Goal: Task Accomplishment & Management: Manage account settings

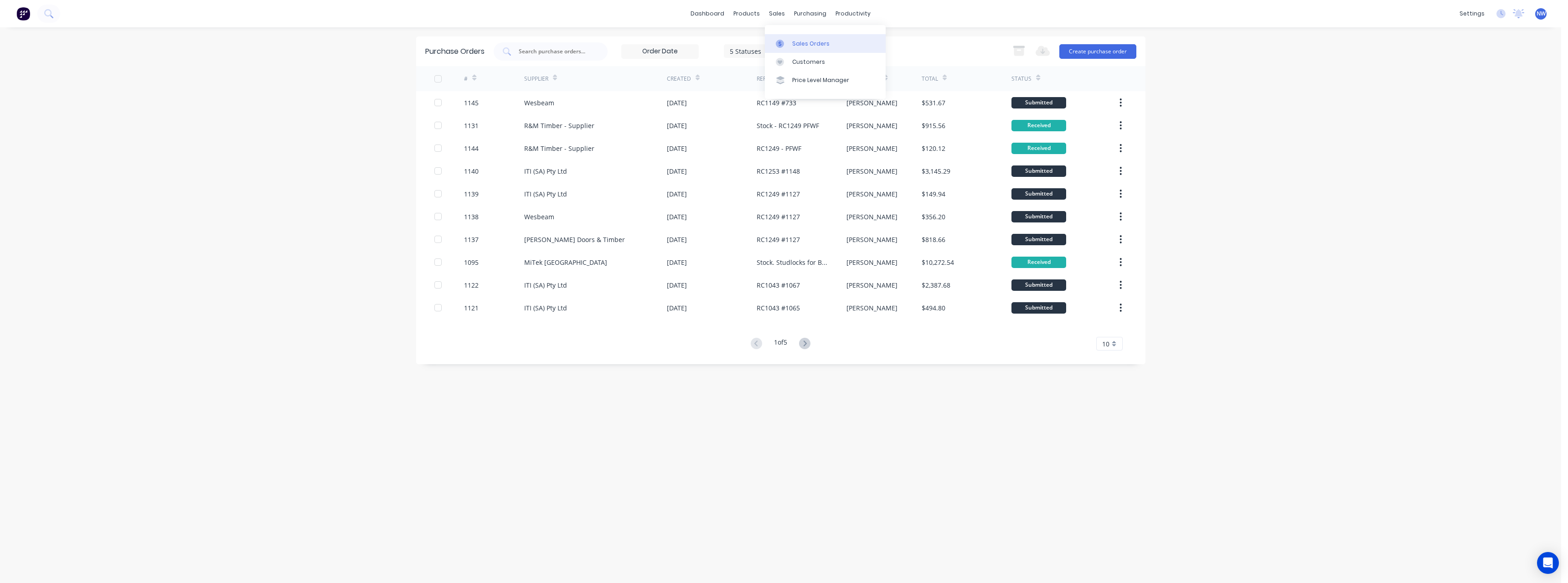
click at [802, 44] on div "Sales Orders" at bounding box center [811, 44] width 38 height 8
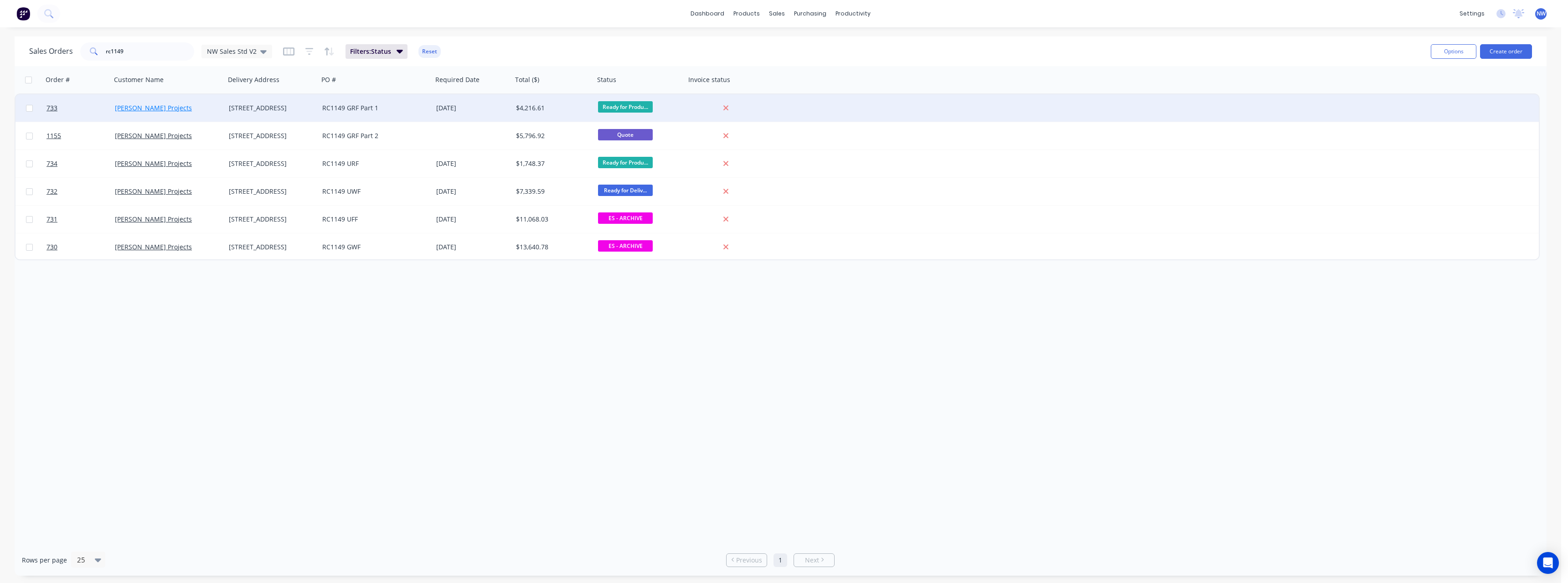
click at [143, 104] on link "[PERSON_NAME] Projects" at bounding box center [153, 107] width 77 height 8
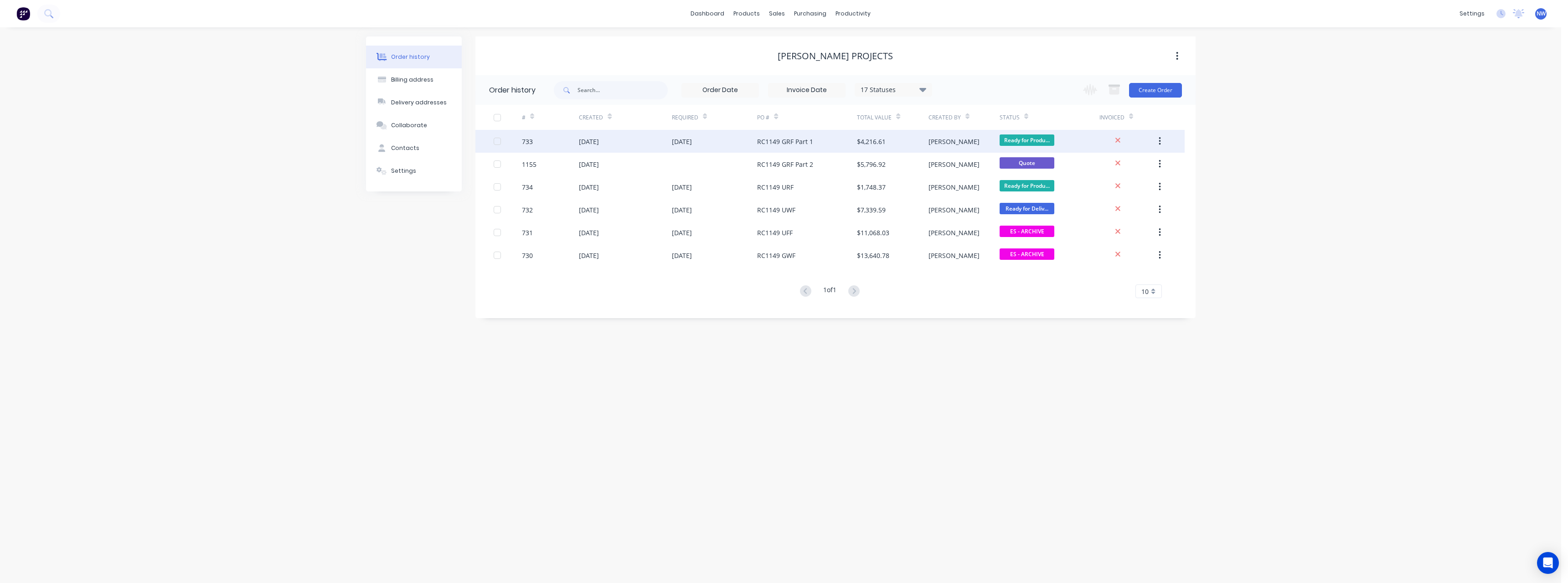
click at [599, 142] on div "[DATE]" at bounding box center [589, 141] width 20 height 10
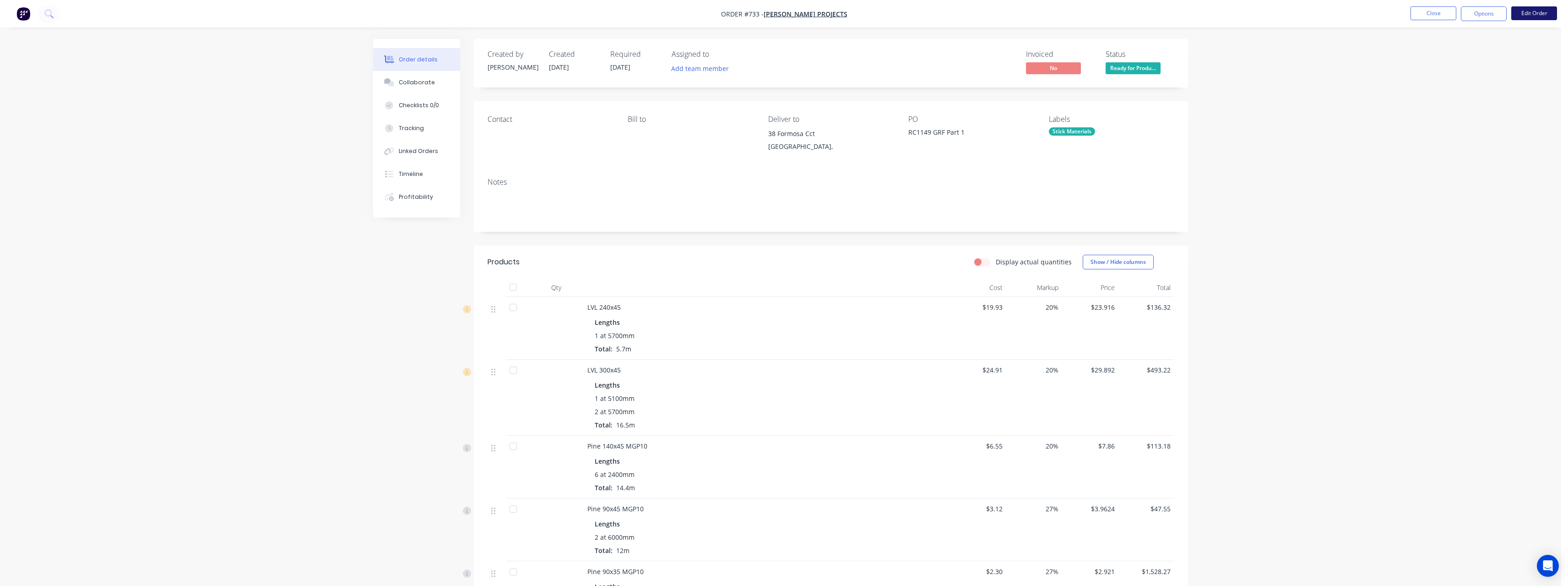
click at [1523, 18] on button "Edit Order" at bounding box center [1534, 13] width 45 height 14
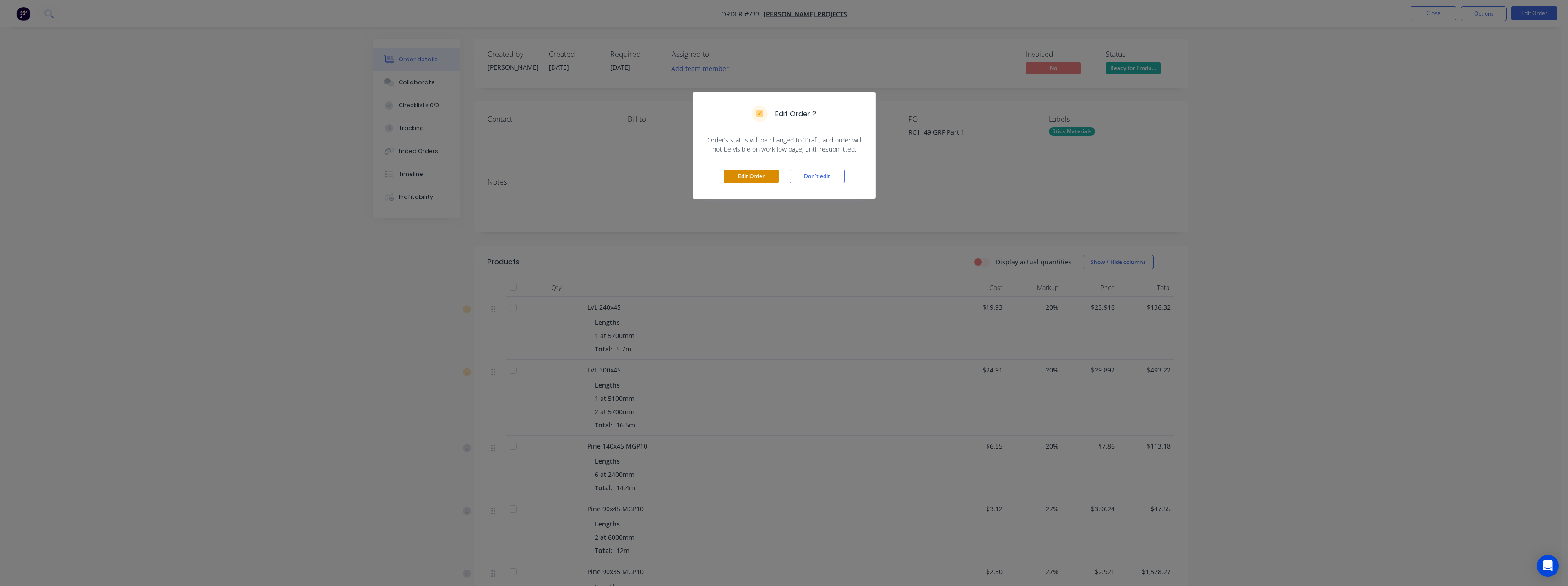
click at [753, 174] on button "Edit Order" at bounding box center [751, 177] width 55 height 14
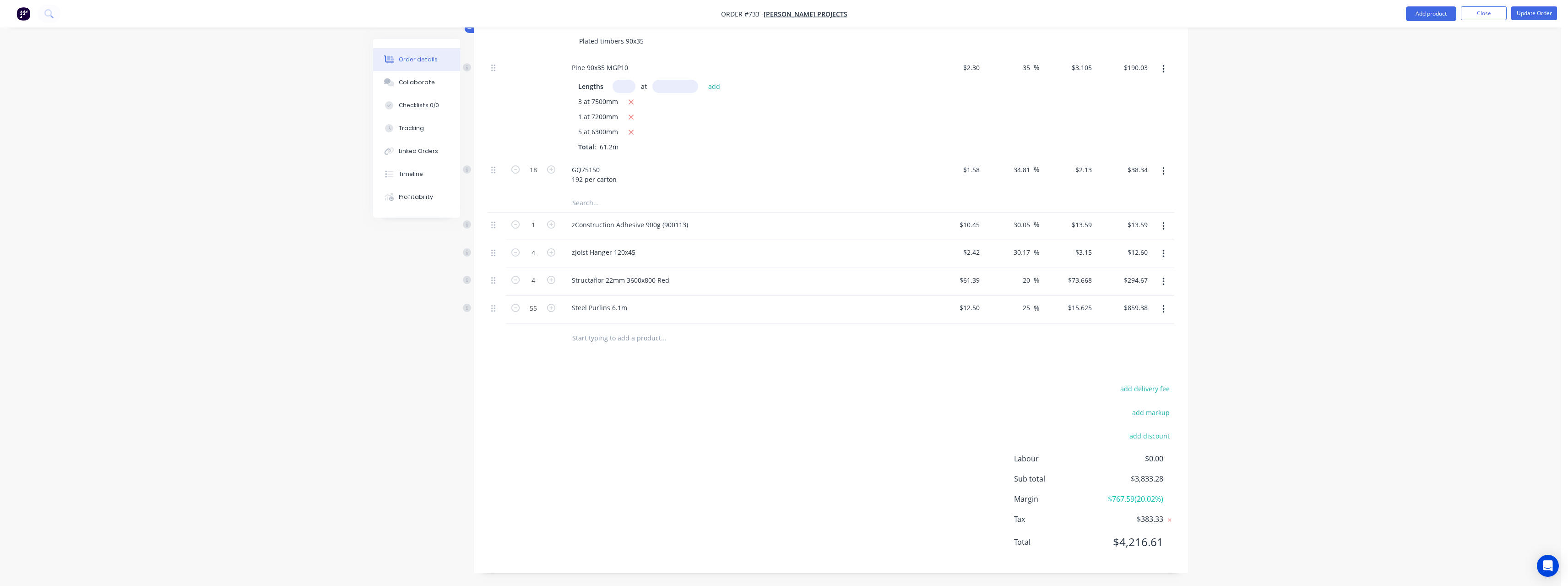
scroll to position [877, 0]
click at [629, 339] on input "text" at bounding box center [664, 337] width 183 height 18
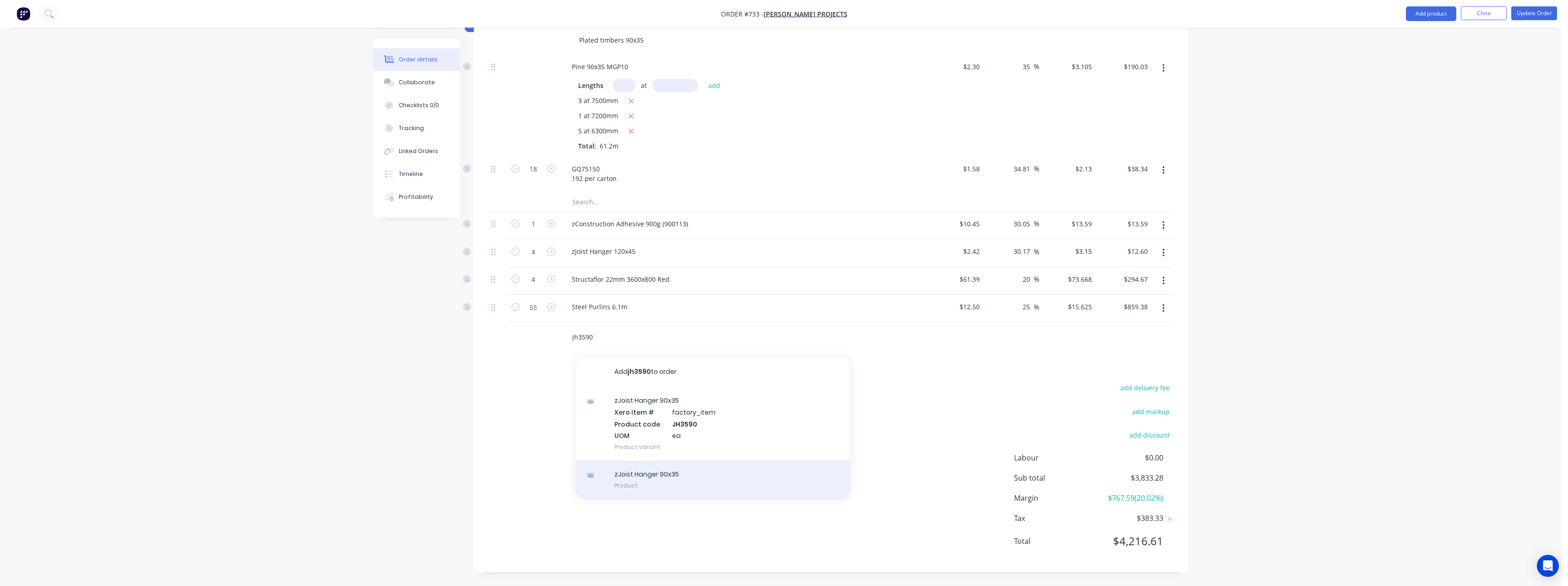
type input "jh3590"
click at [645, 483] on div "zJoist Hanger 90x35 Product" at bounding box center [713, 479] width 275 height 39
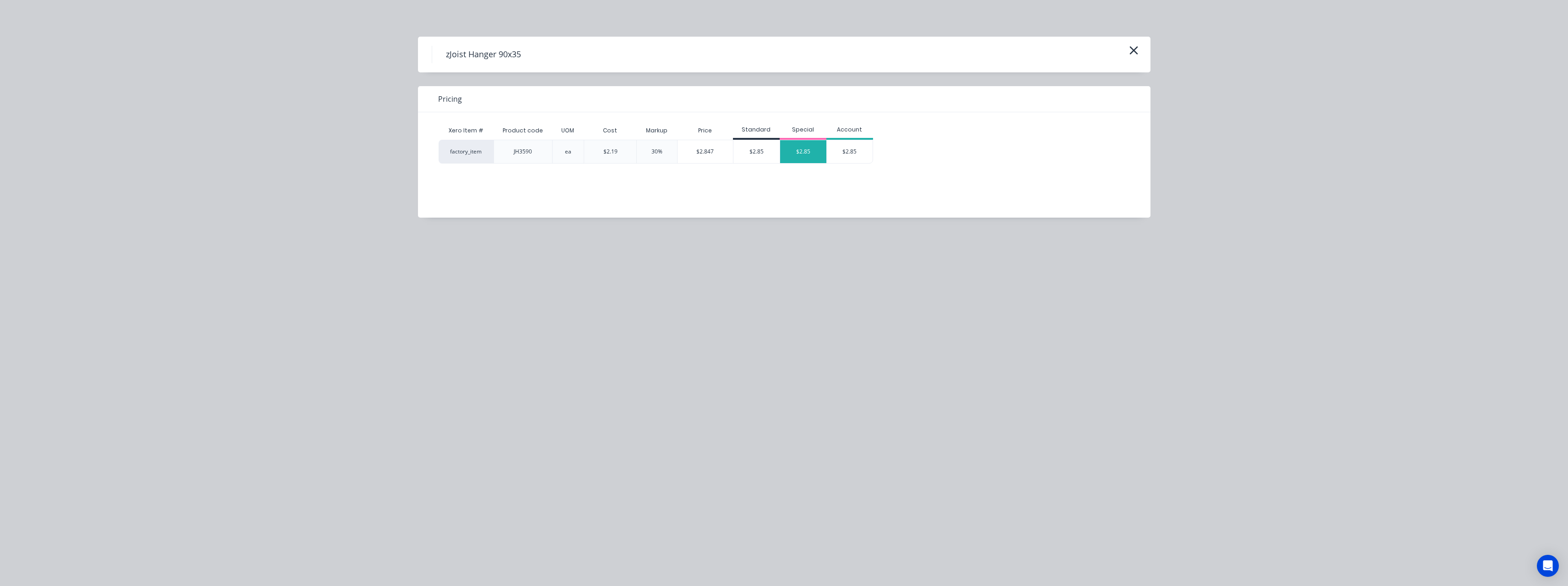
click at [804, 157] on div "$2.85" at bounding box center [803, 152] width 46 height 23
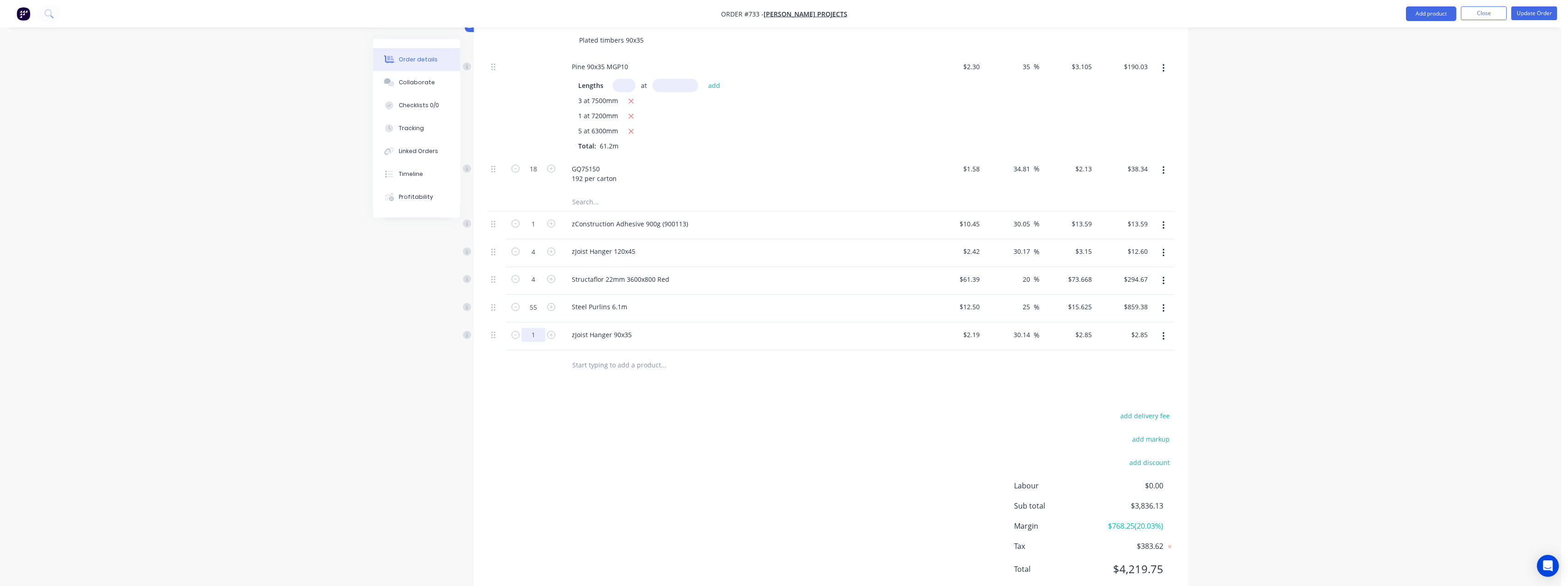
click at [537, 337] on input "1" at bounding box center [533, 335] width 23 height 14
type input "20"
type input "$57.00"
click at [622, 364] on input "text" at bounding box center [664, 365] width 183 height 18
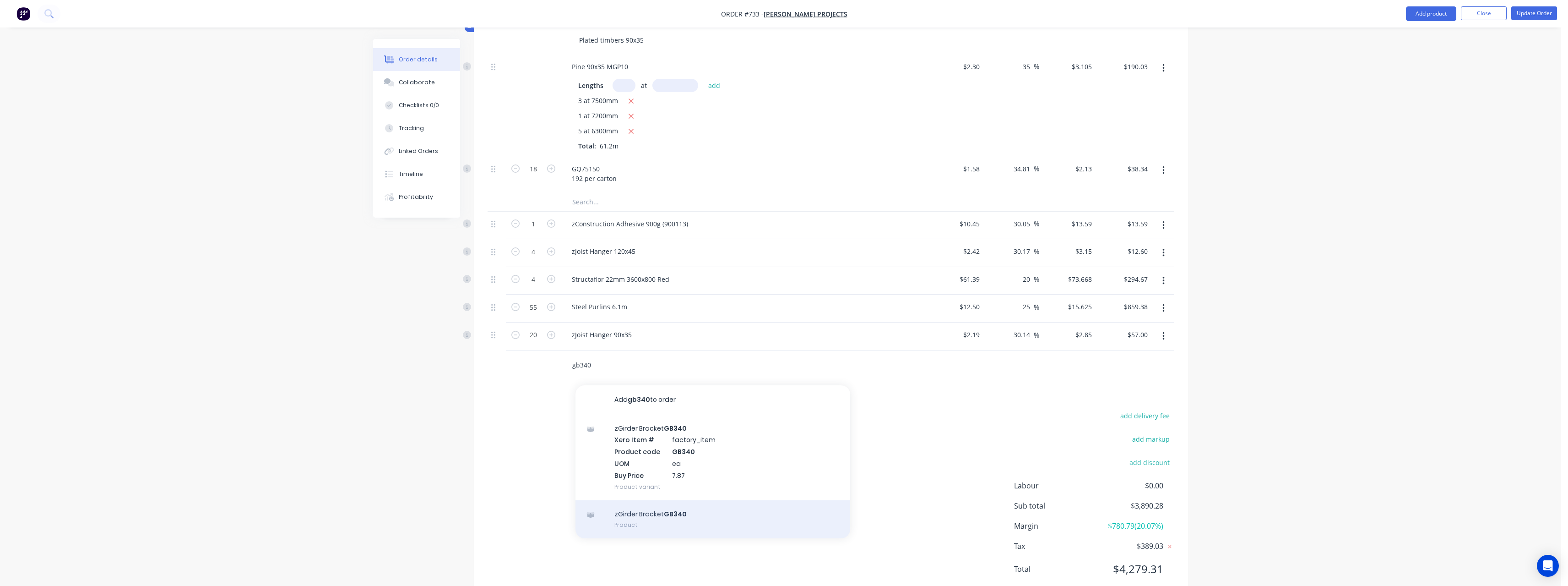
type input "gb340"
click at [680, 515] on div "zGirder Bracket GB340 Product" at bounding box center [713, 519] width 275 height 39
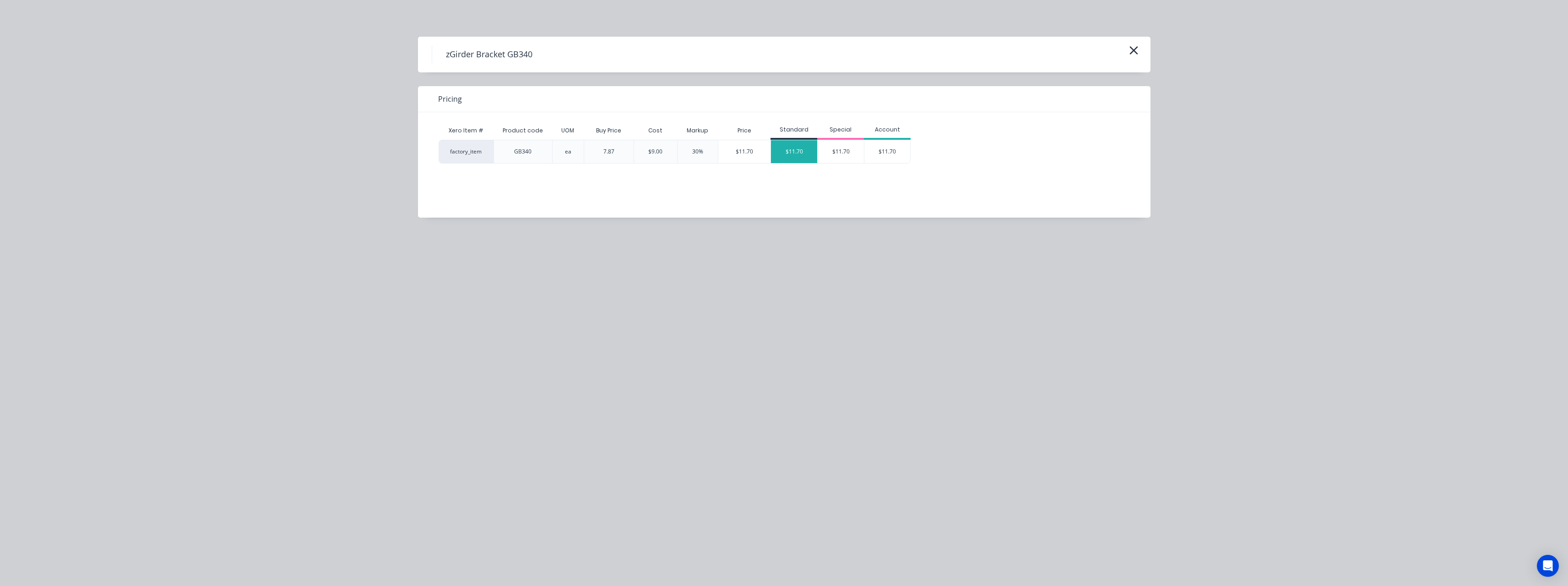
click at [786, 157] on div "$11.70" at bounding box center [794, 152] width 46 height 23
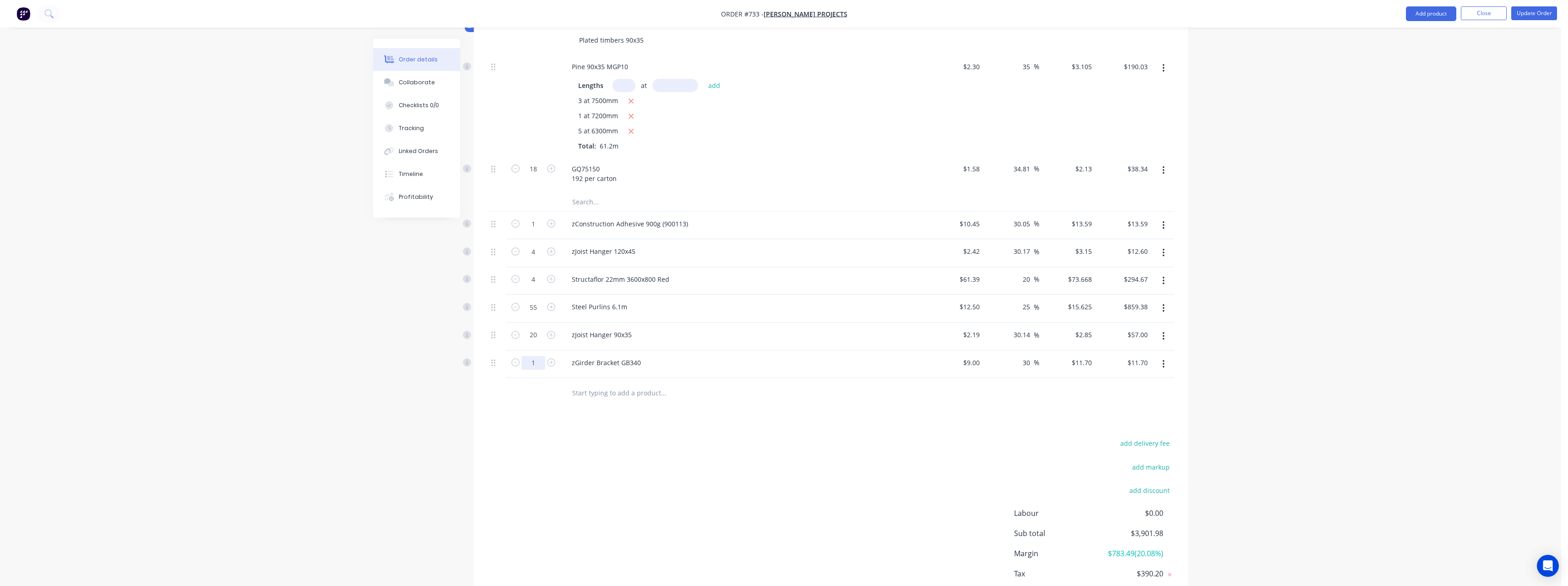
click at [539, 362] on input "1" at bounding box center [533, 363] width 23 height 14
type input "12"
click at [626, 393] on input "text" at bounding box center [664, 393] width 183 height 18
type input "$140.40"
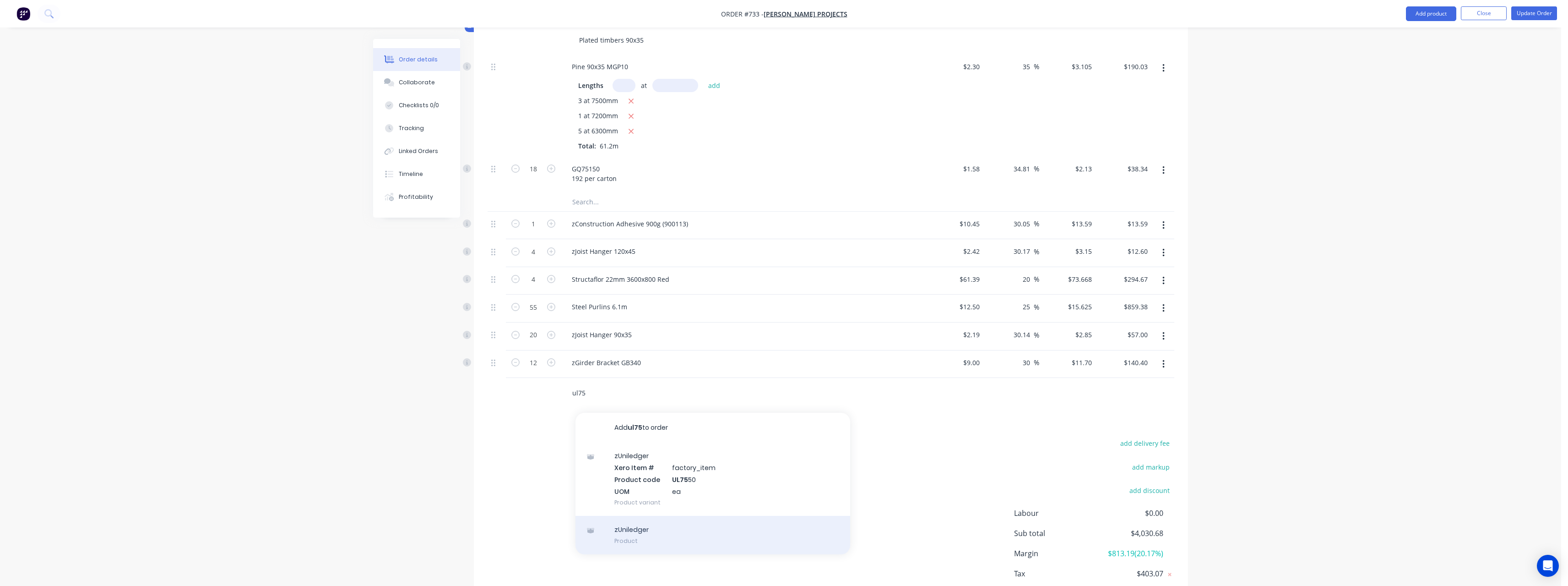
type input "ul75"
click at [644, 528] on div "zUniledger Product" at bounding box center [713, 535] width 275 height 39
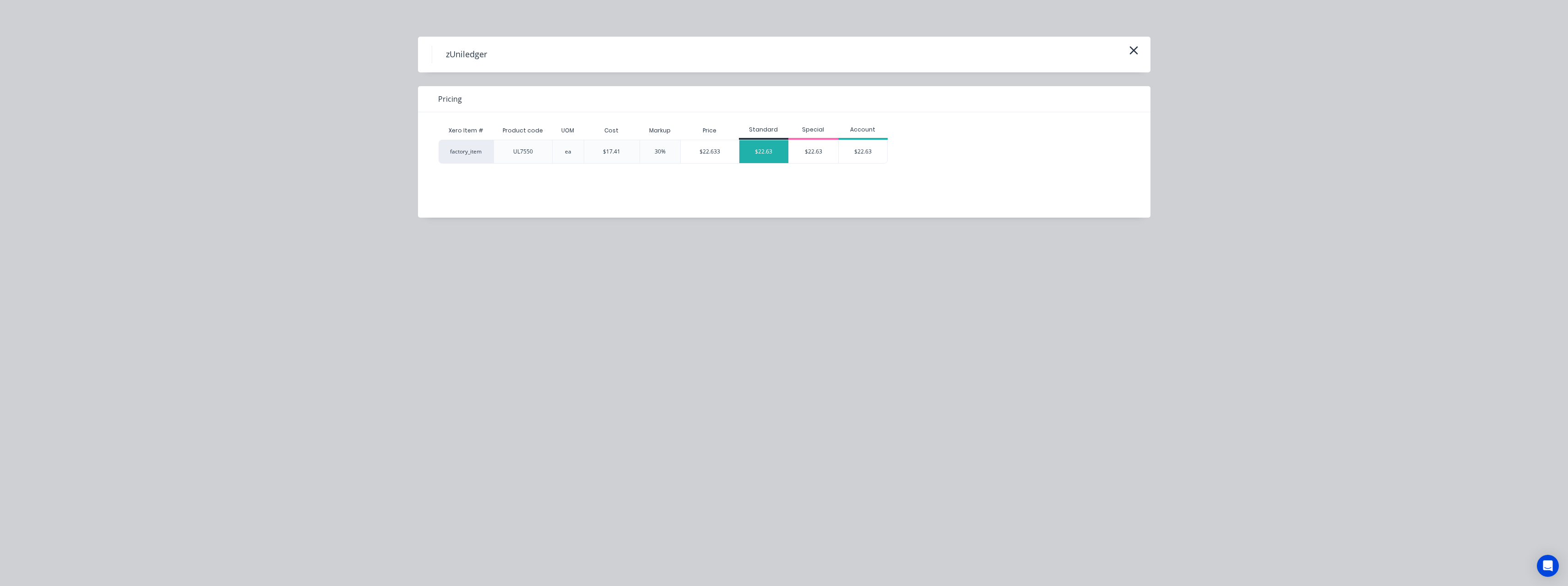
click at [771, 149] on div "$22.63" at bounding box center [764, 152] width 49 height 23
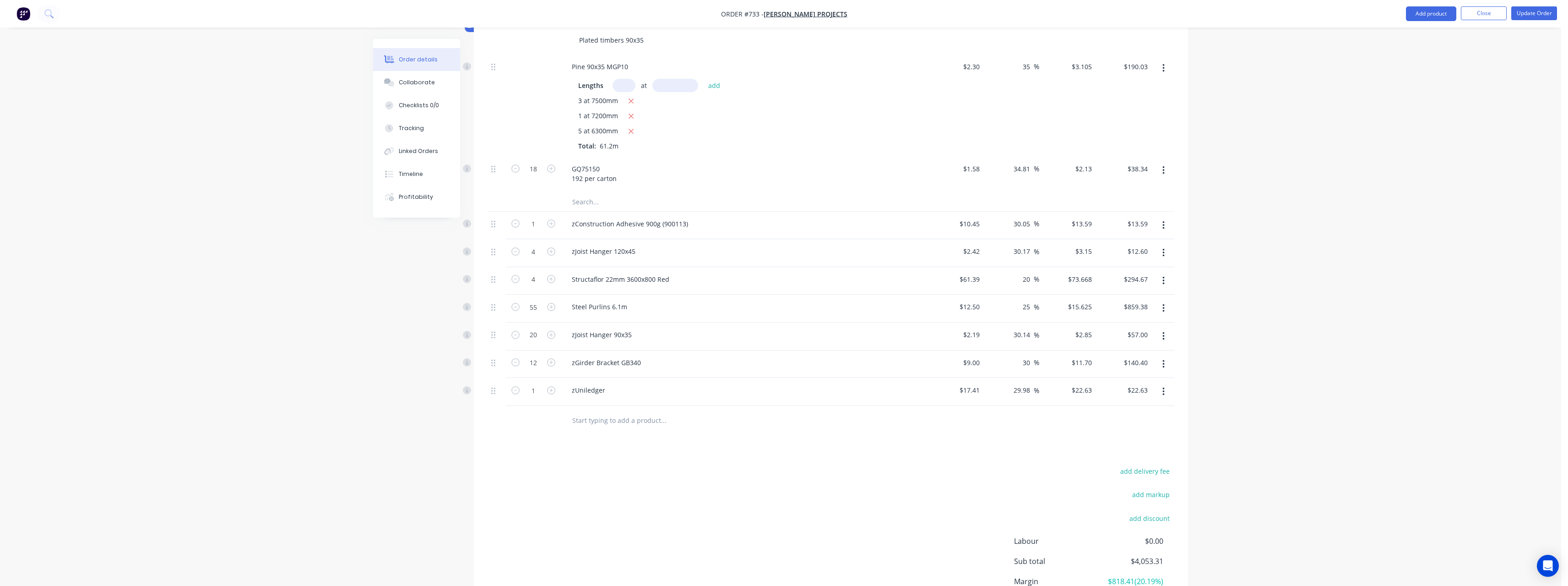
click at [588, 418] on input "text" at bounding box center [664, 421] width 183 height 18
click at [584, 415] on input "text" at bounding box center [664, 421] width 183 height 18
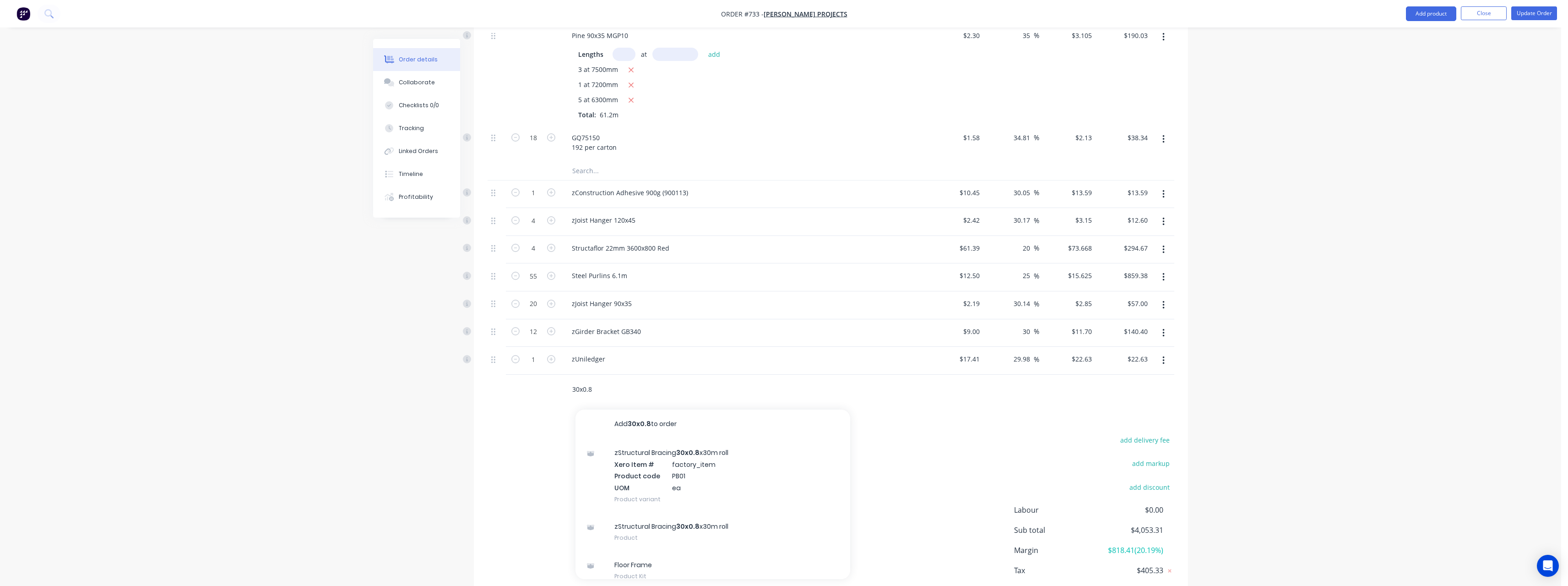
scroll to position [960, 0]
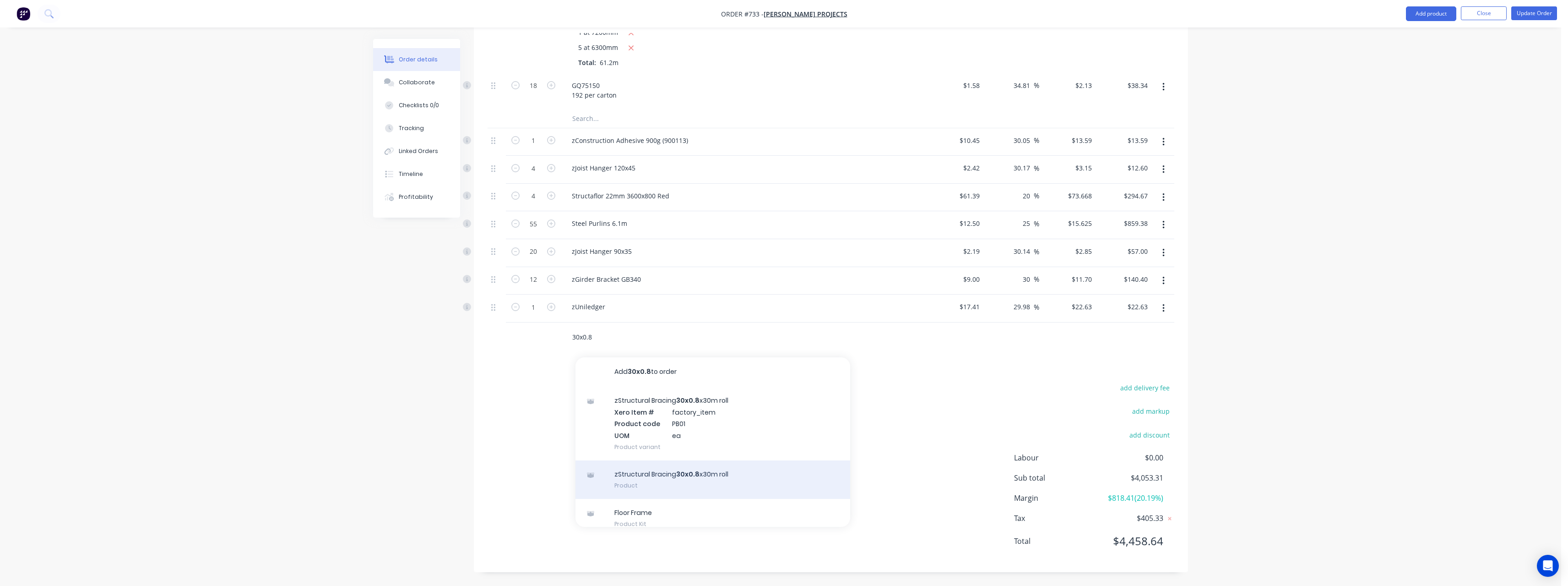
type input "30x0.8"
click at [667, 482] on div "zStructural Bracing 30x0.8 x30m roll Product" at bounding box center [713, 479] width 275 height 39
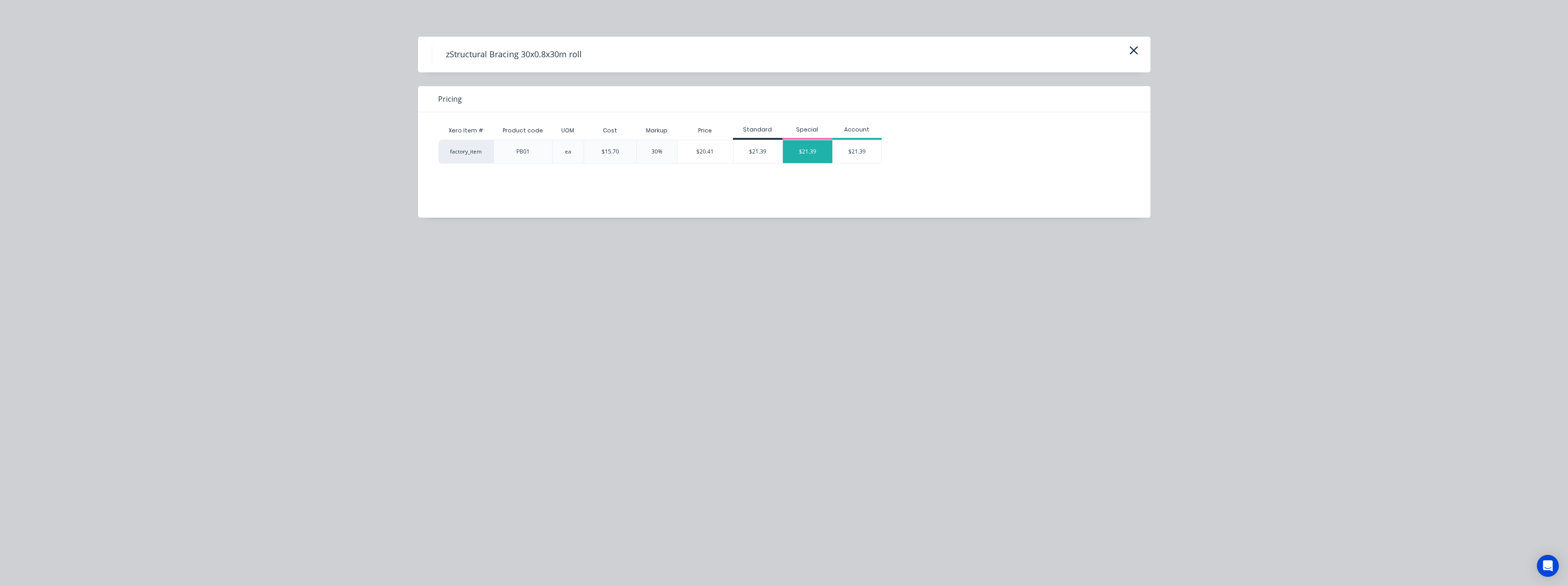
click at [805, 150] on div "$21.39" at bounding box center [807, 152] width 49 height 23
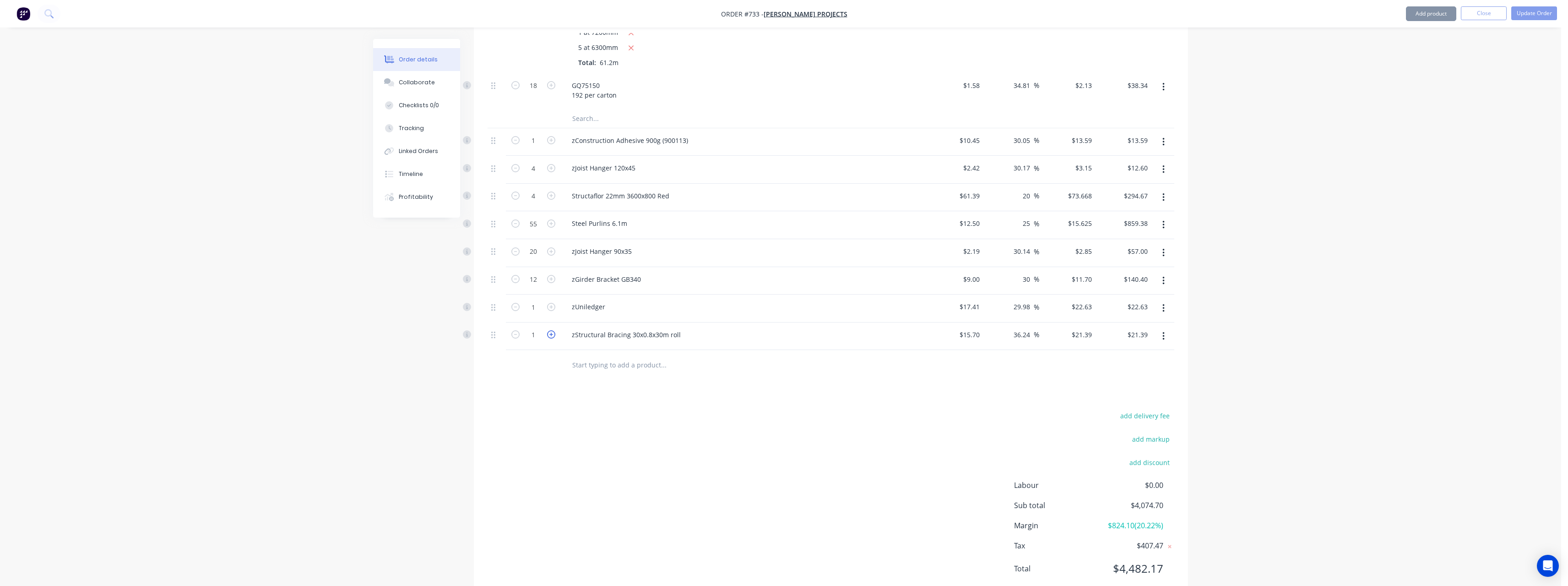
click at [551, 337] on icon "button" at bounding box center [551, 334] width 8 height 8
type input "2"
type input "$42.78"
click at [604, 365] on input "text" at bounding box center [664, 365] width 183 height 18
click at [620, 369] on input "text" at bounding box center [664, 365] width 183 height 18
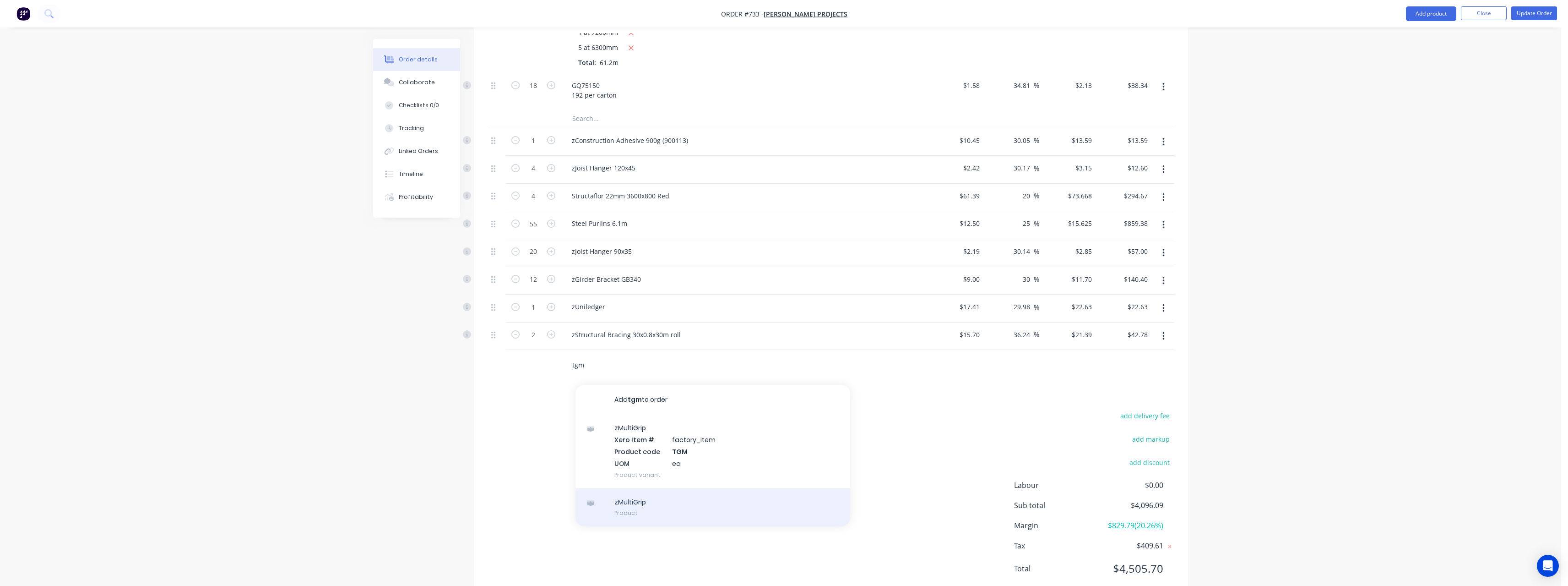
type input "tgm"
click at [642, 509] on div "zMultiGrip Product" at bounding box center [713, 507] width 275 height 39
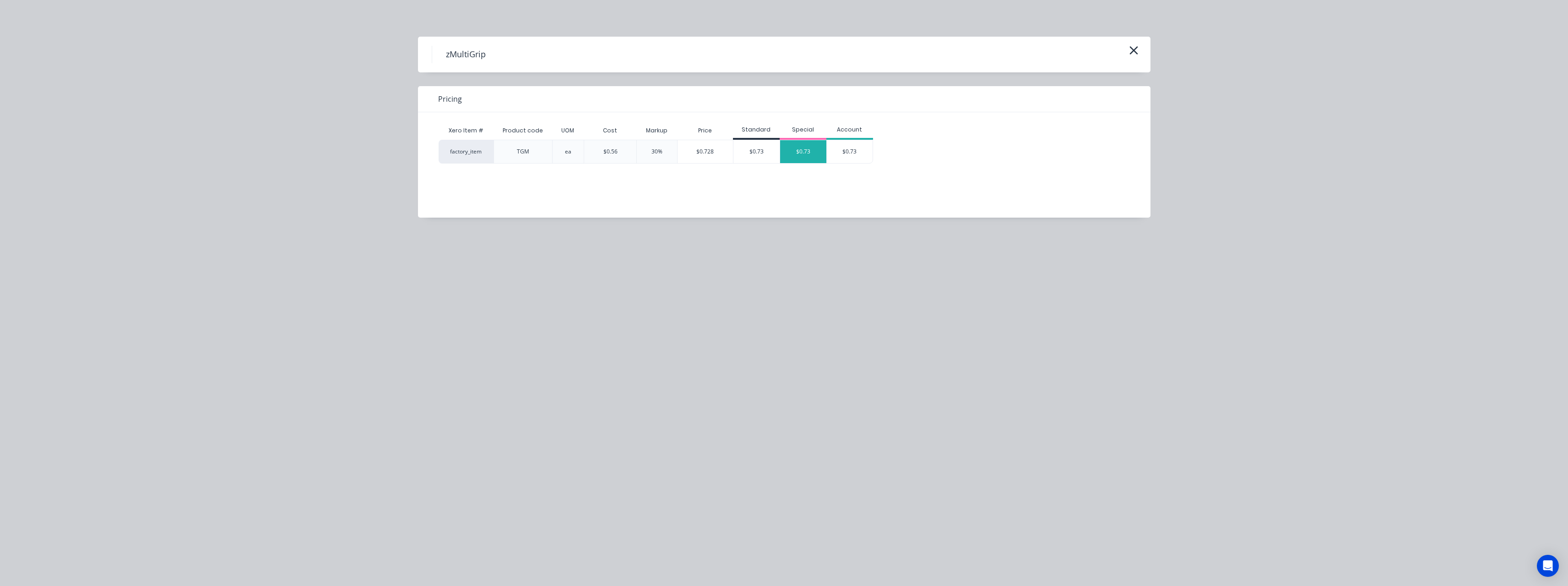
click at [807, 148] on div "$0.73" at bounding box center [803, 152] width 46 height 23
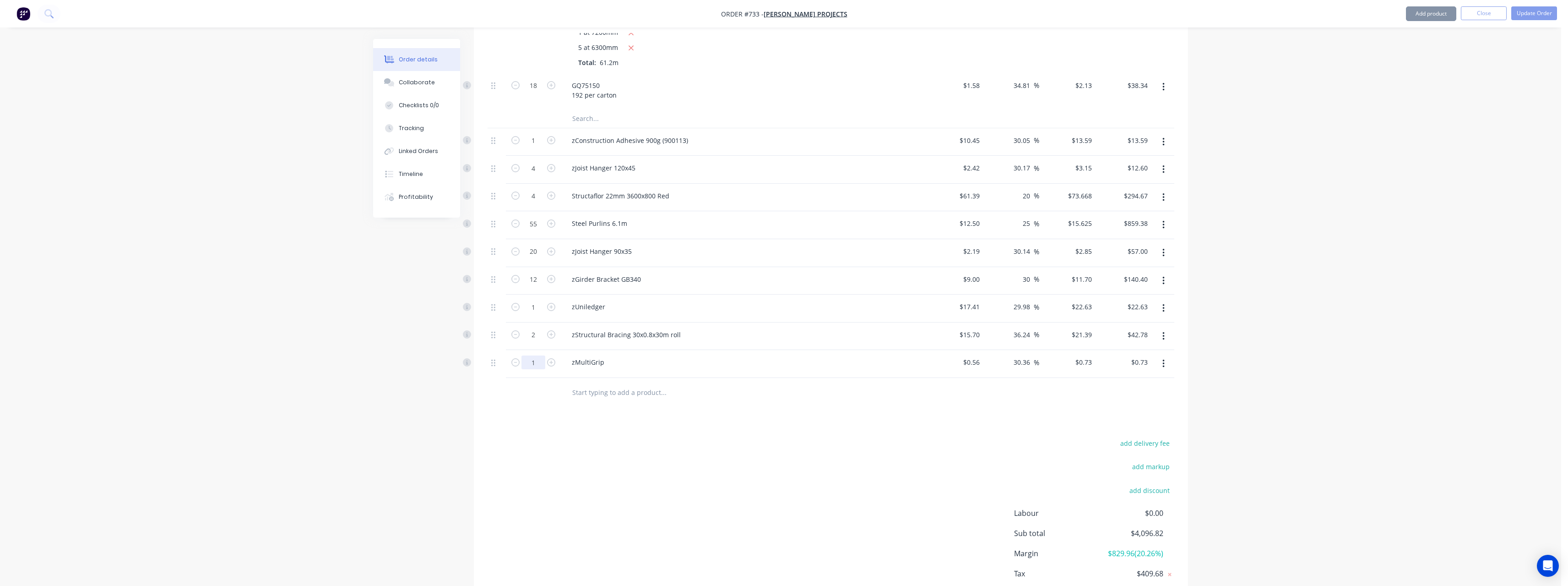
click at [536, 366] on input "1" at bounding box center [533, 362] width 23 height 14
type input "19"
type input "$13.87"
click at [630, 395] on input "text" at bounding box center [664, 393] width 183 height 18
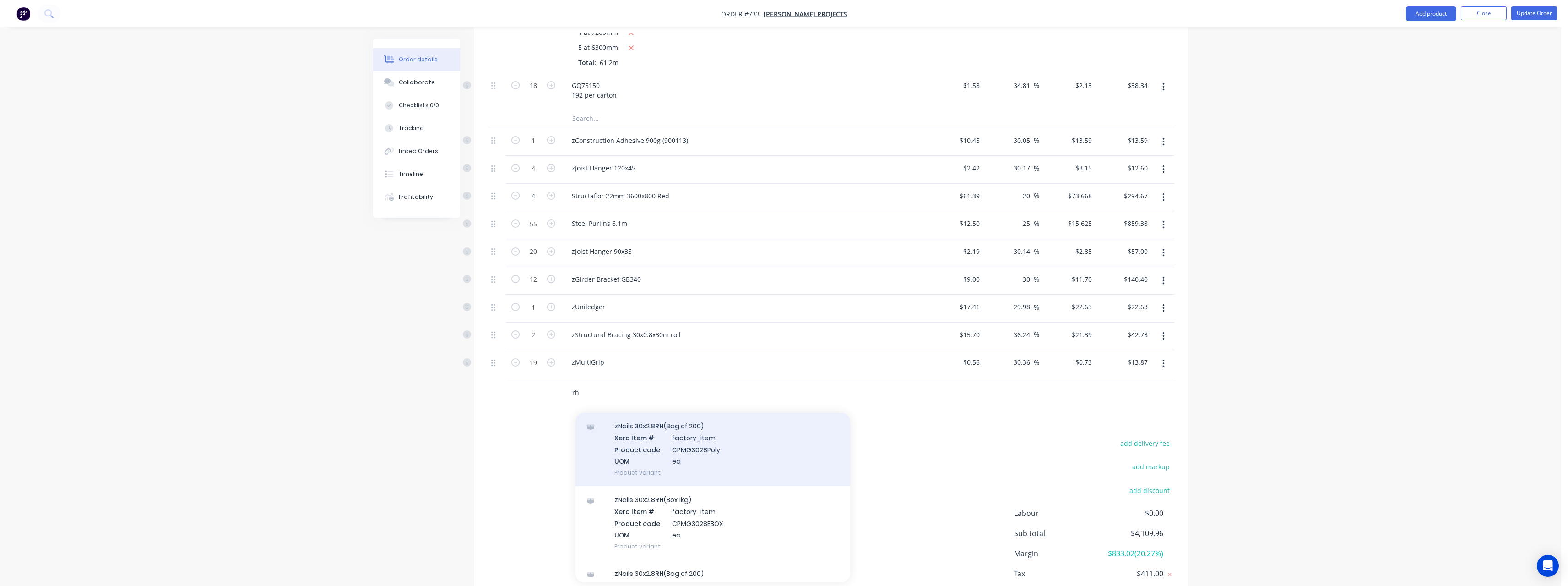
scroll to position [84, 0]
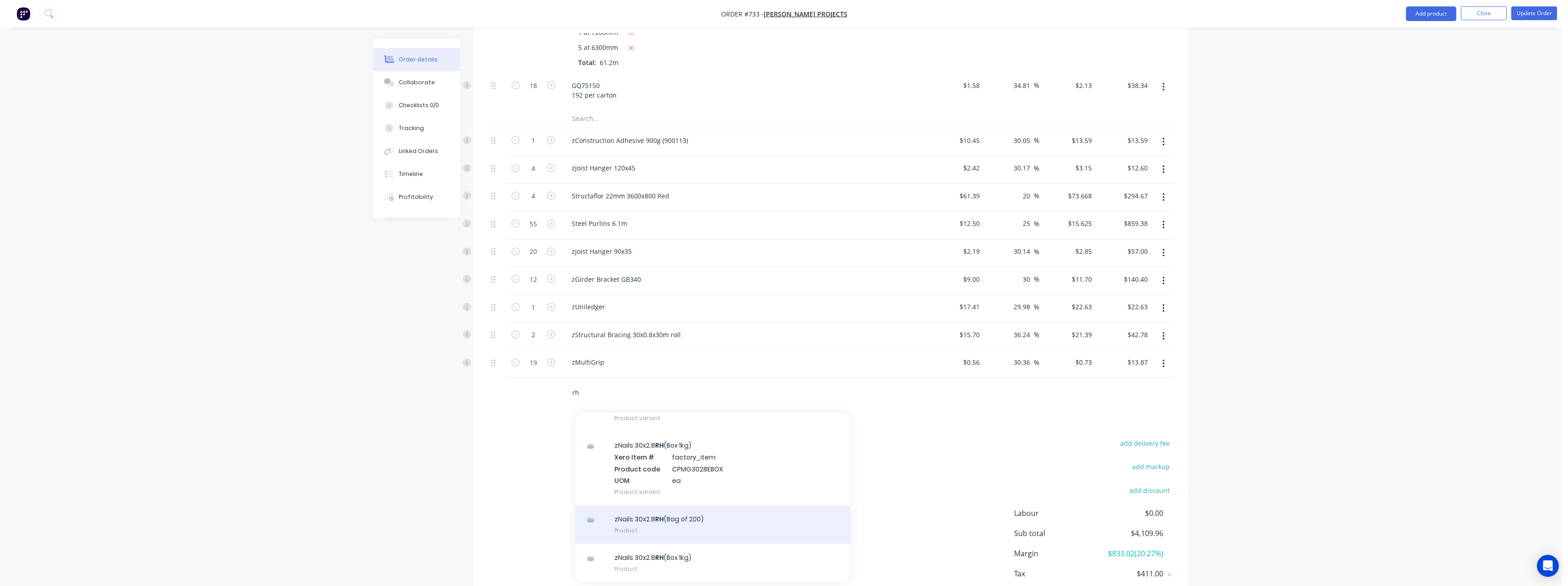
type input "rh"
click at [680, 519] on div "zNails 30x2.8 RH (Bag of 200) Product" at bounding box center [713, 525] width 275 height 39
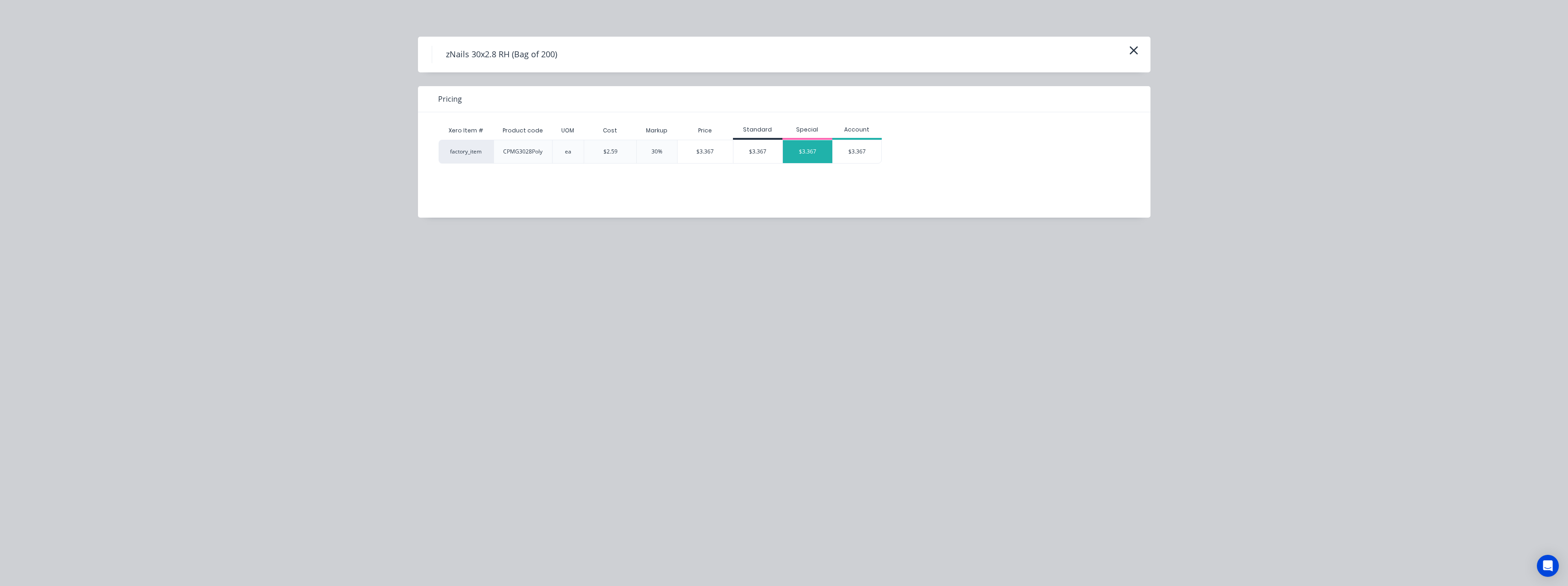
click at [790, 157] on div "$3.367" at bounding box center [807, 152] width 49 height 23
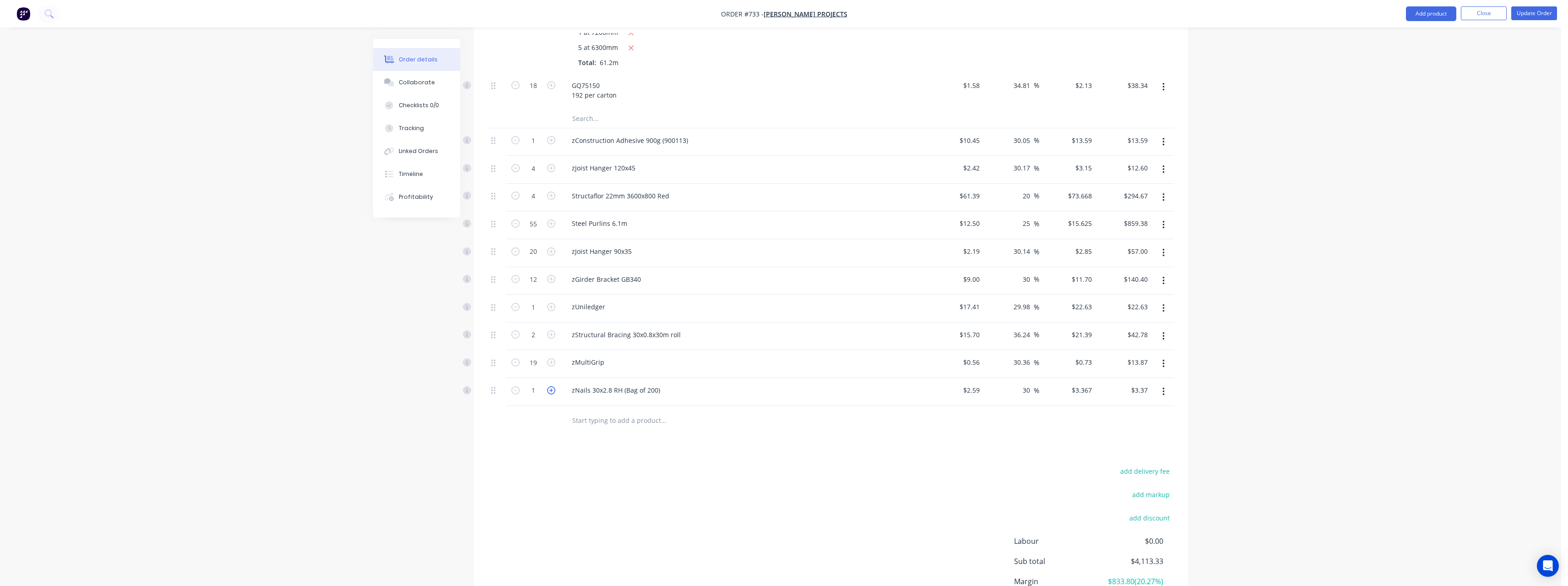
click at [554, 391] on icon "button" at bounding box center [551, 390] width 8 height 8
type input "2"
type input "$6.73"
click at [554, 391] on icon "button" at bounding box center [551, 390] width 8 height 8
type input "3"
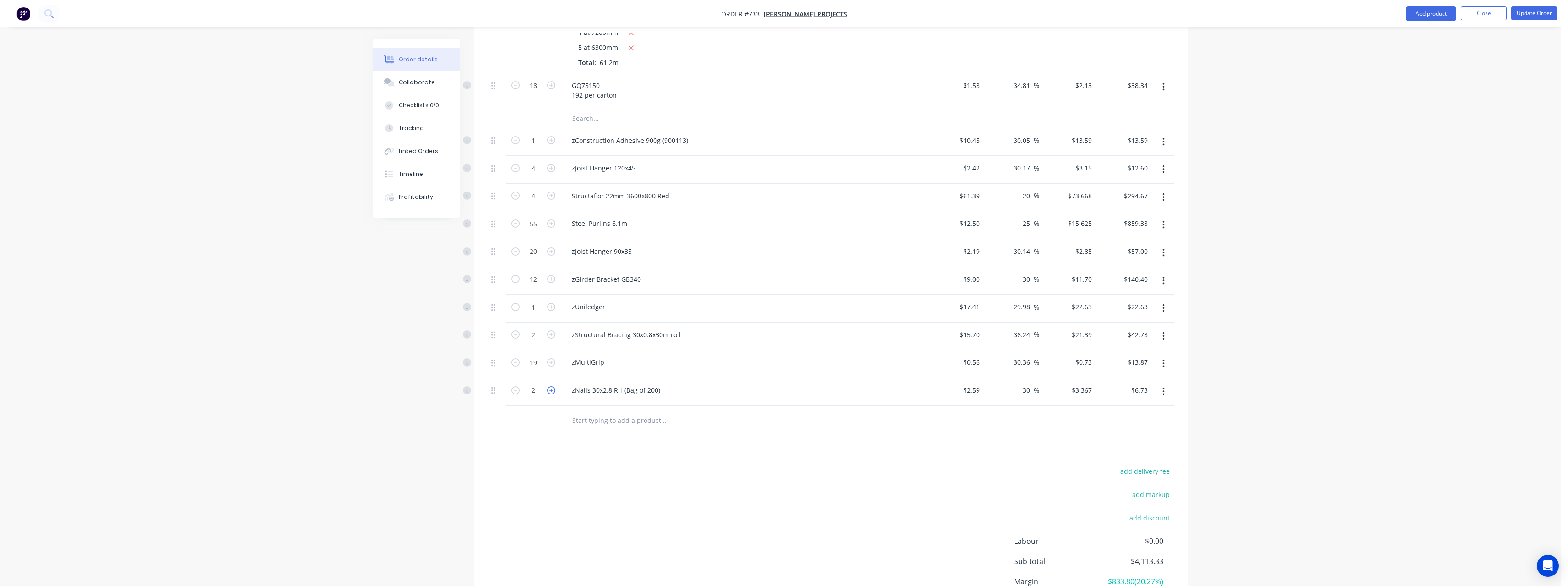
type input "$10.10"
click at [554, 391] on icon "button" at bounding box center [551, 390] width 8 height 8
type input "4"
type input "$13.47"
click at [554, 391] on icon "button" at bounding box center [551, 390] width 8 height 8
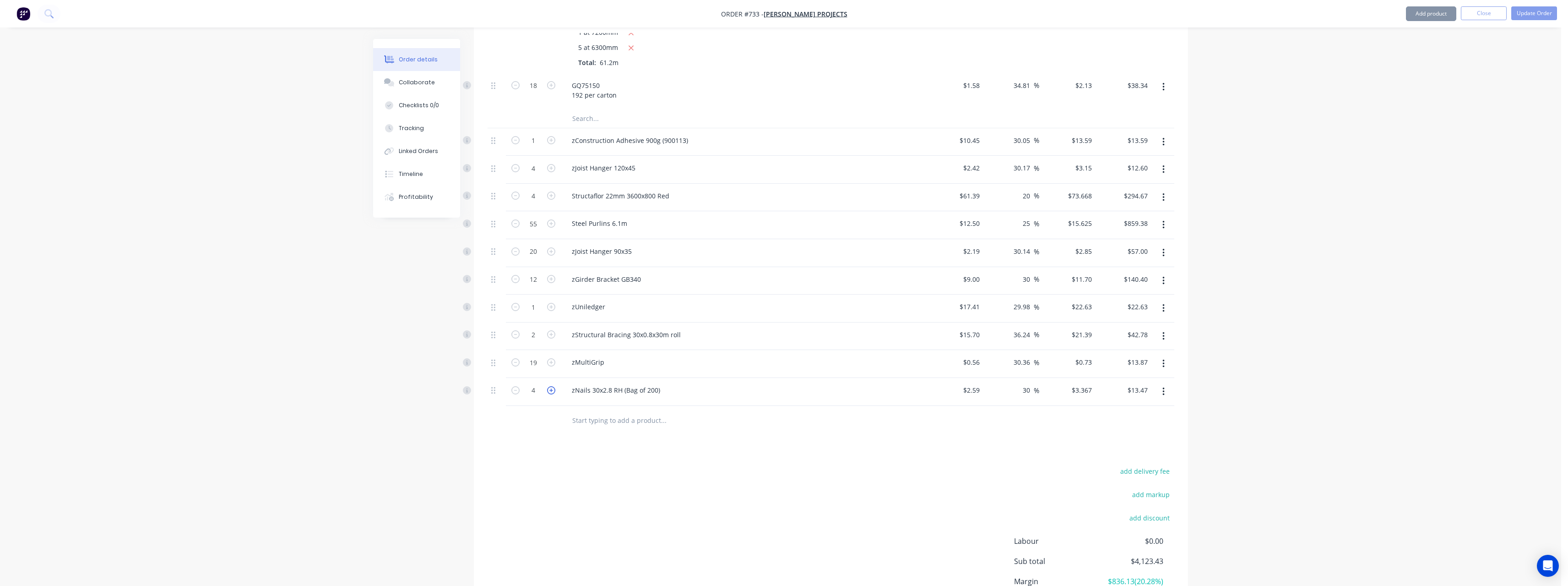
type input "5"
type input "$16.84"
click at [612, 423] on input "text" at bounding box center [664, 421] width 183 height 18
click at [609, 415] on input "text" at bounding box center [664, 421] width 183 height 18
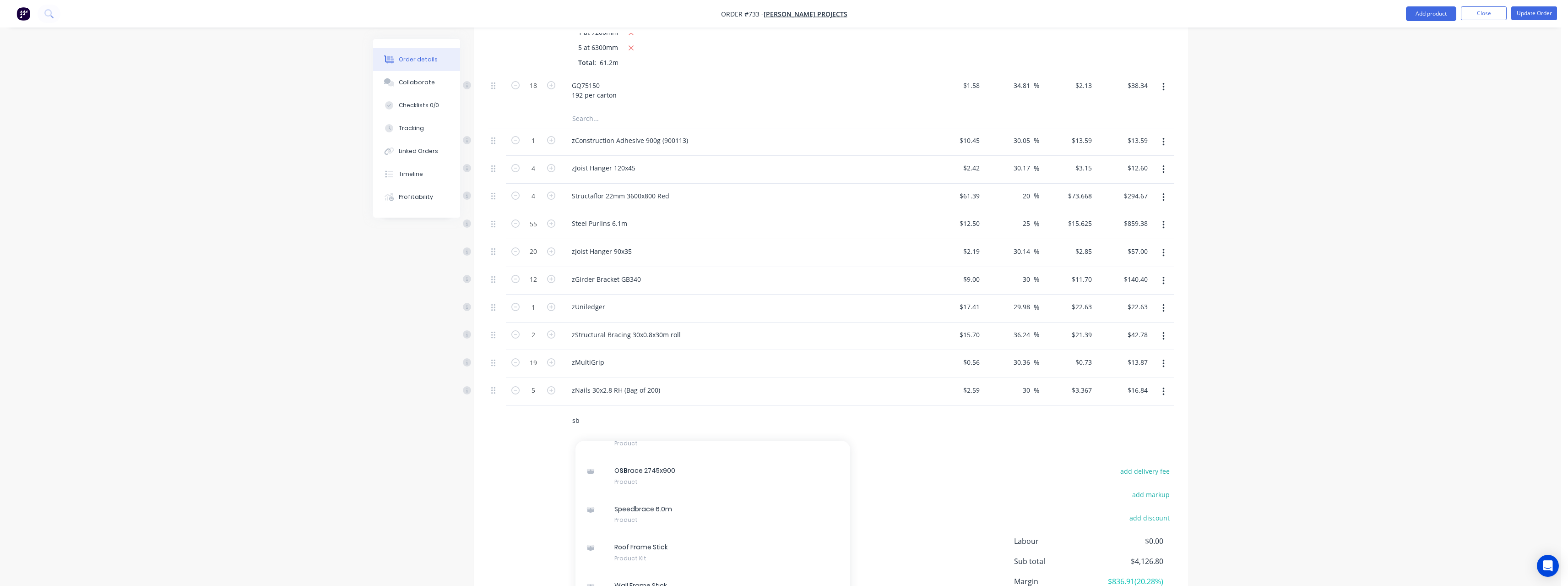
type input "sb"
click at [676, 504] on div "Speedbrace 6.0m Product" at bounding box center [713, 514] width 275 height 39
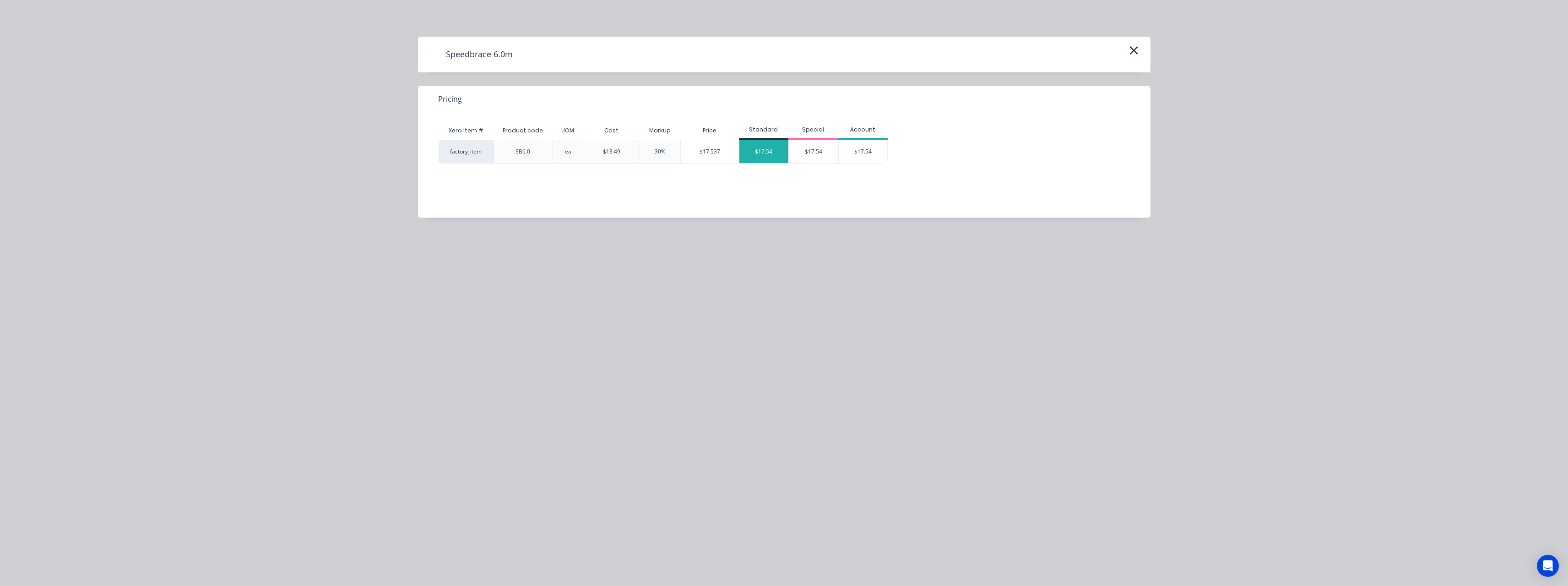
click at [771, 157] on div "$17.54" at bounding box center [764, 152] width 49 height 23
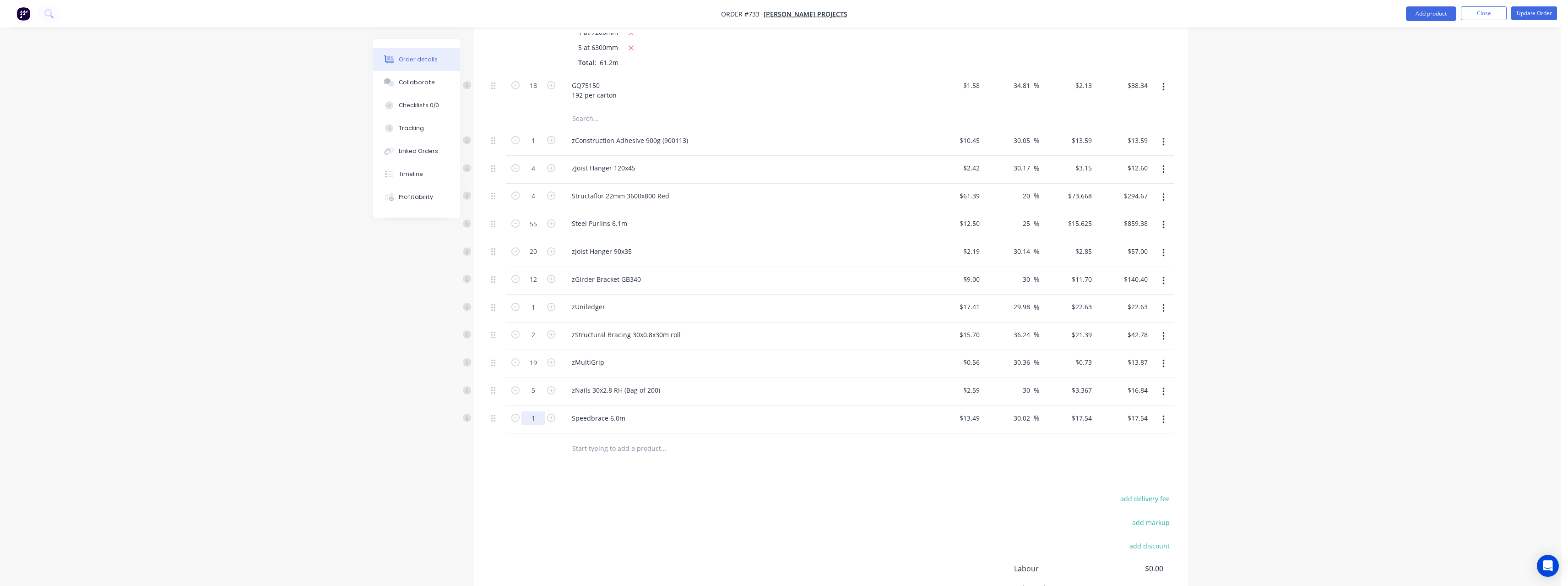
click at [539, 418] on input "1" at bounding box center [533, 418] width 23 height 14
type input "25"
click at [608, 449] on input "text" at bounding box center [664, 448] width 183 height 18
type input "$438.50"
click at [598, 446] on input "text" at bounding box center [664, 448] width 183 height 18
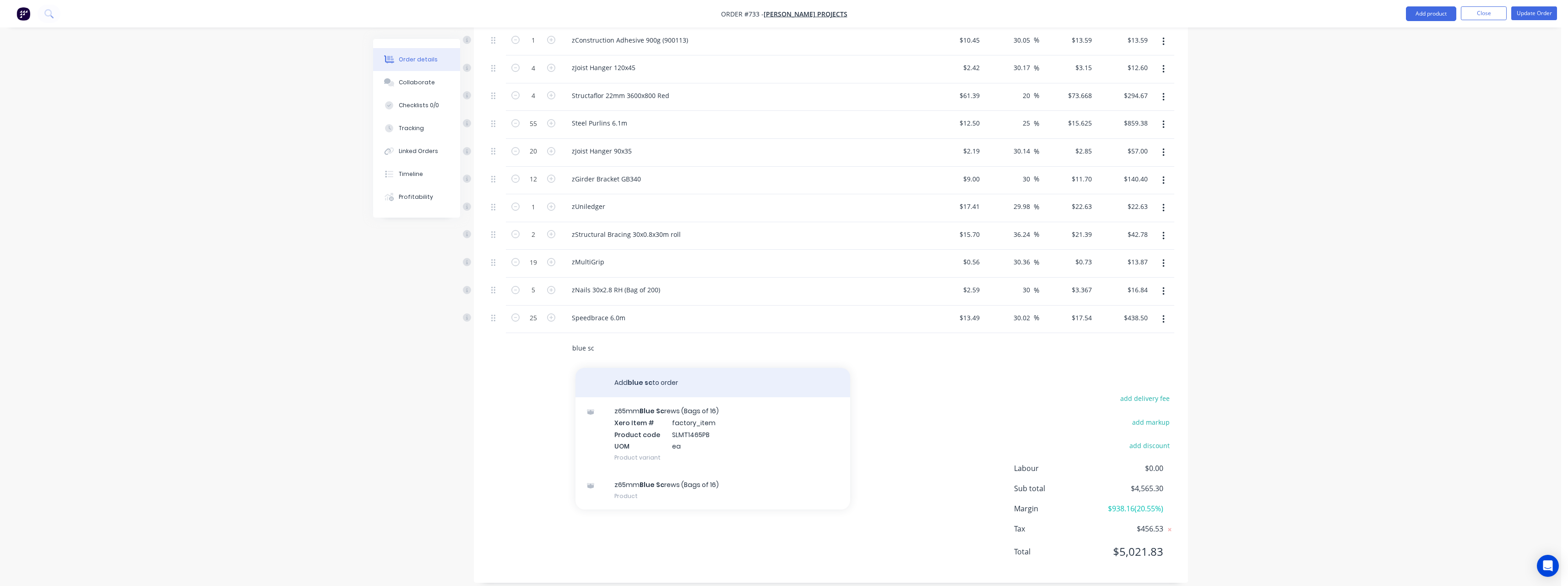
scroll to position [1072, 0]
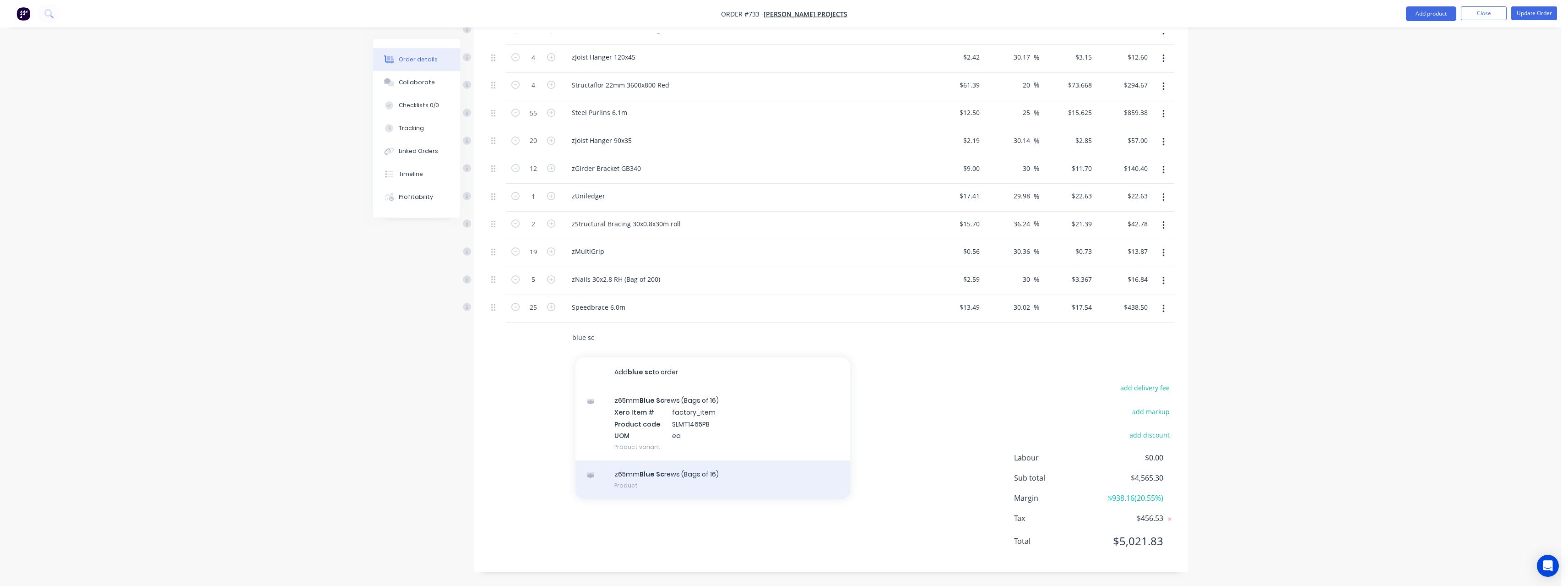
type input "blue sc"
click at [697, 466] on div "z65mm Blue Sc rews (Bags of 16) Product" at bounding box center [713, 479] width 275 height 39
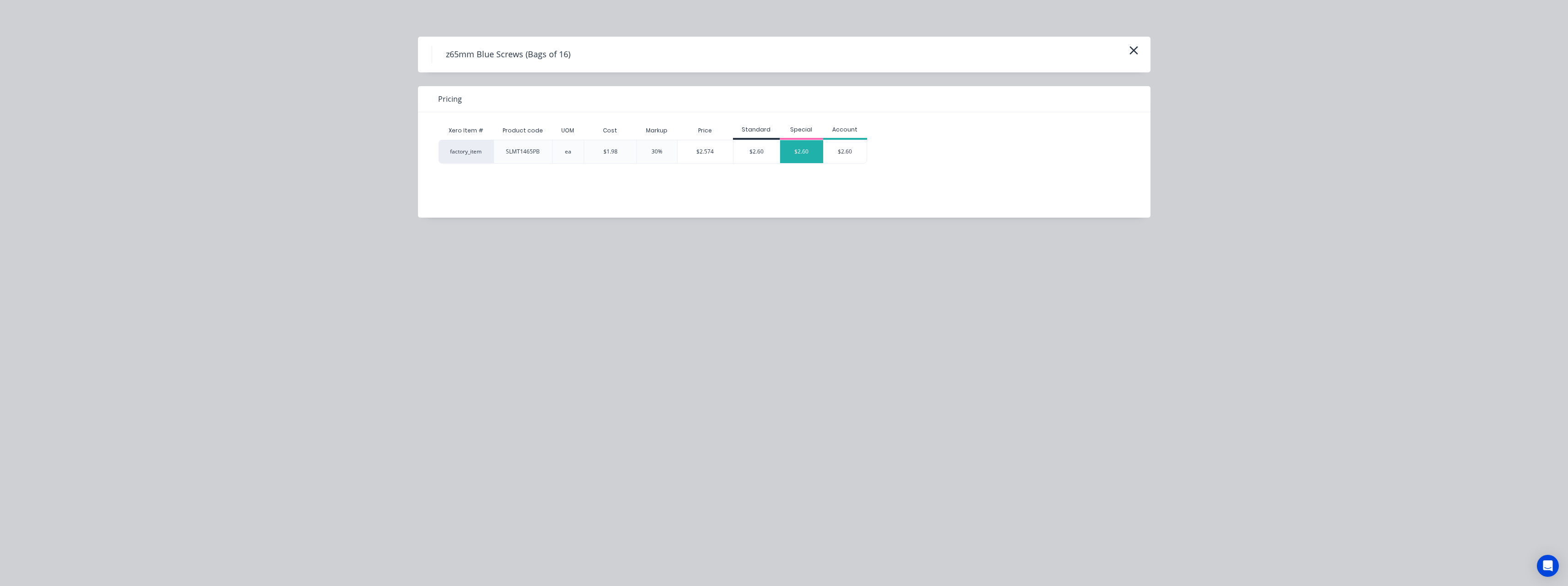
click at [804, 161] on div "$2.60" at bounding box center [801, 152] width 43 height 23
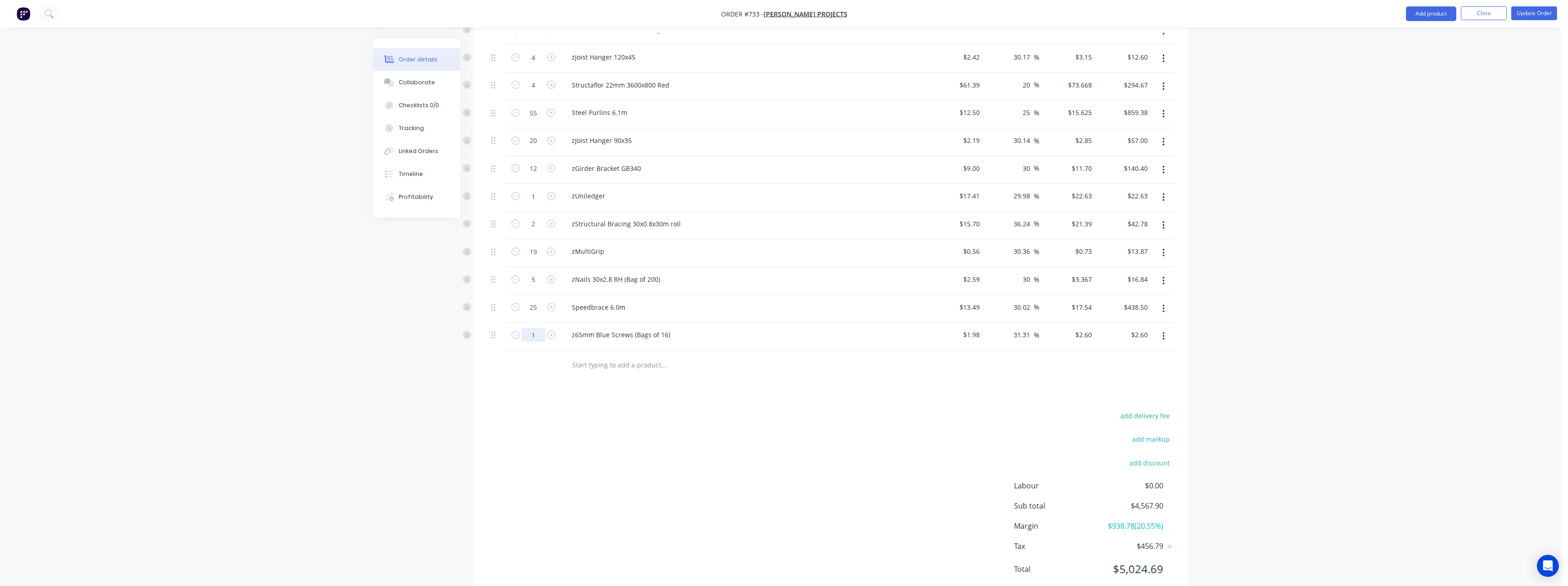
click at [535, 335] on input "1" at bounding box center [533, 335] width 23 height 14
type input "6"
type input "$15.60"
click at [620, 365] on input "text" at bounding box center [664, 365] width 183 height 18
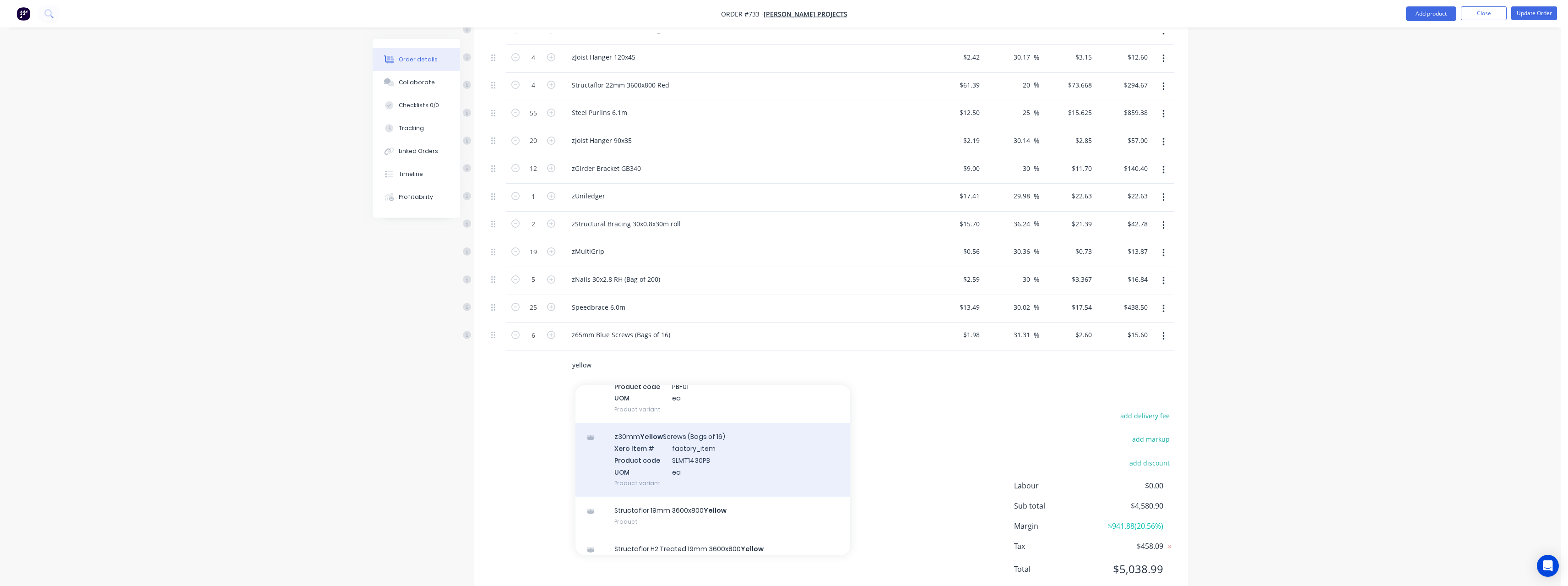
scroll to position [229, 0]
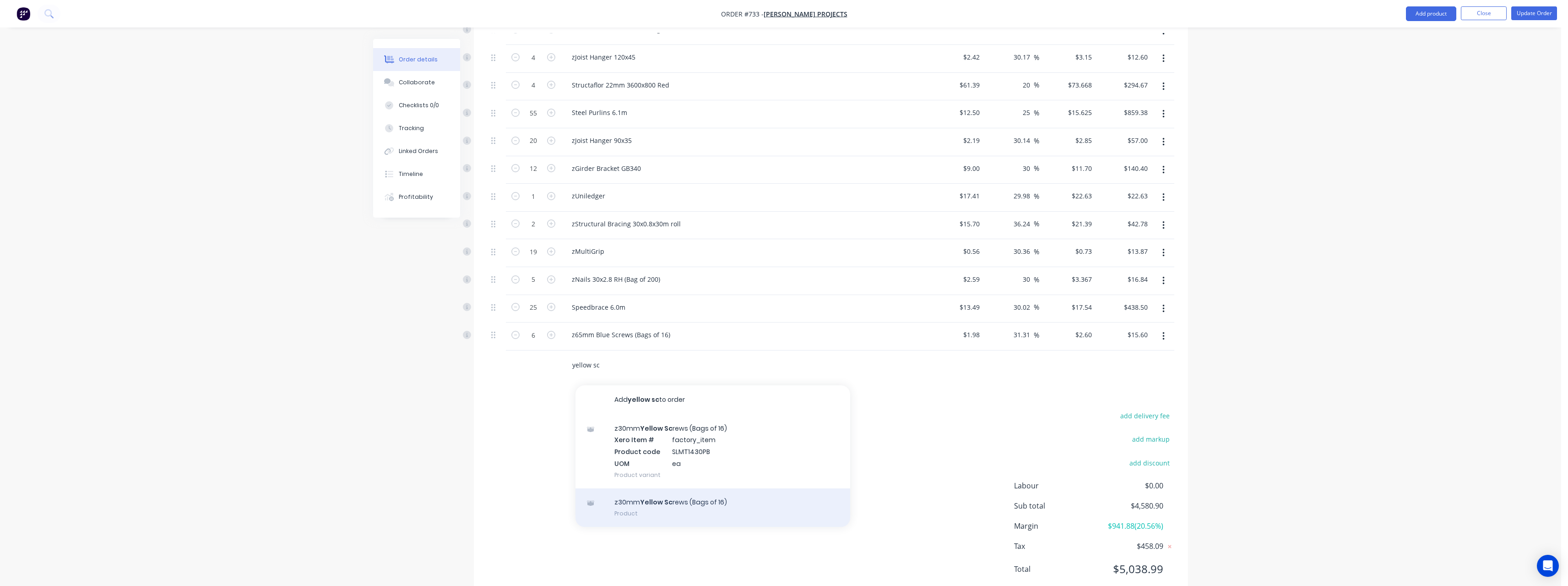
type input "yellow sc"
click at [669, 495] on div "z30mm Yellow Sc rews (Bags of 16) Product" at bounding box center [713, 507] width 275 height 39
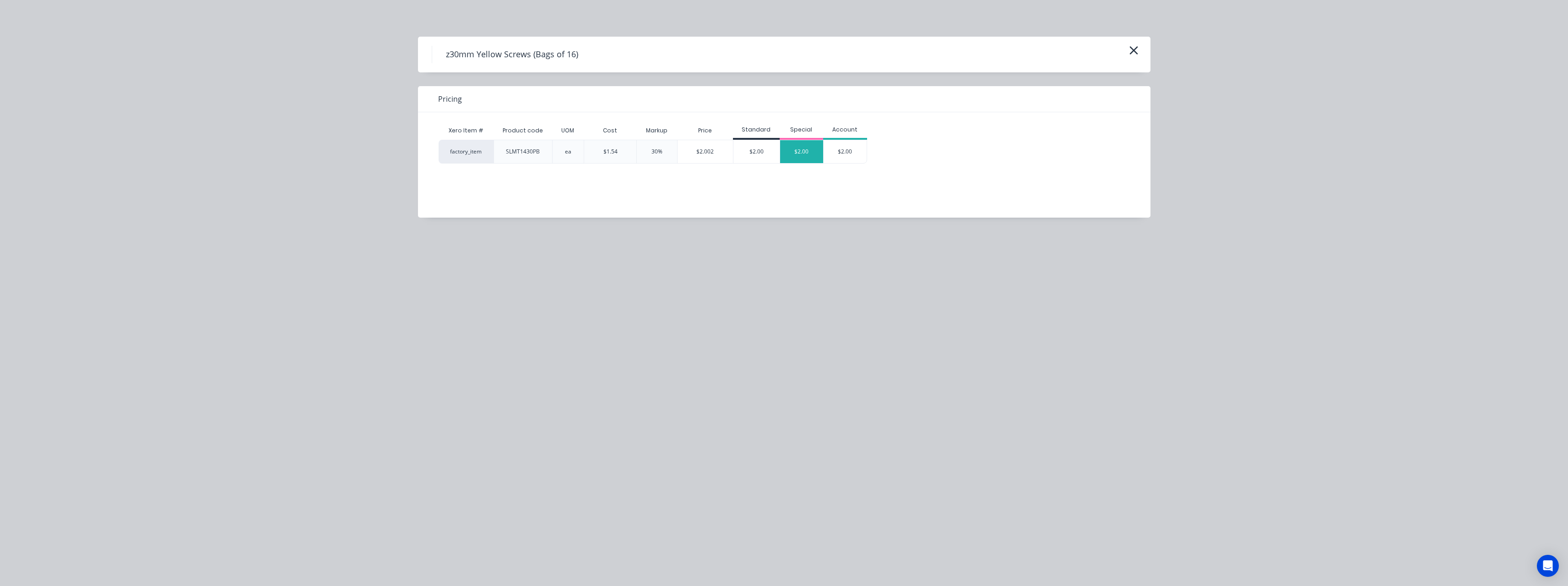
click at [790, 161] on div "$2.00" at bounding box center [801, 152] width 43 height 23
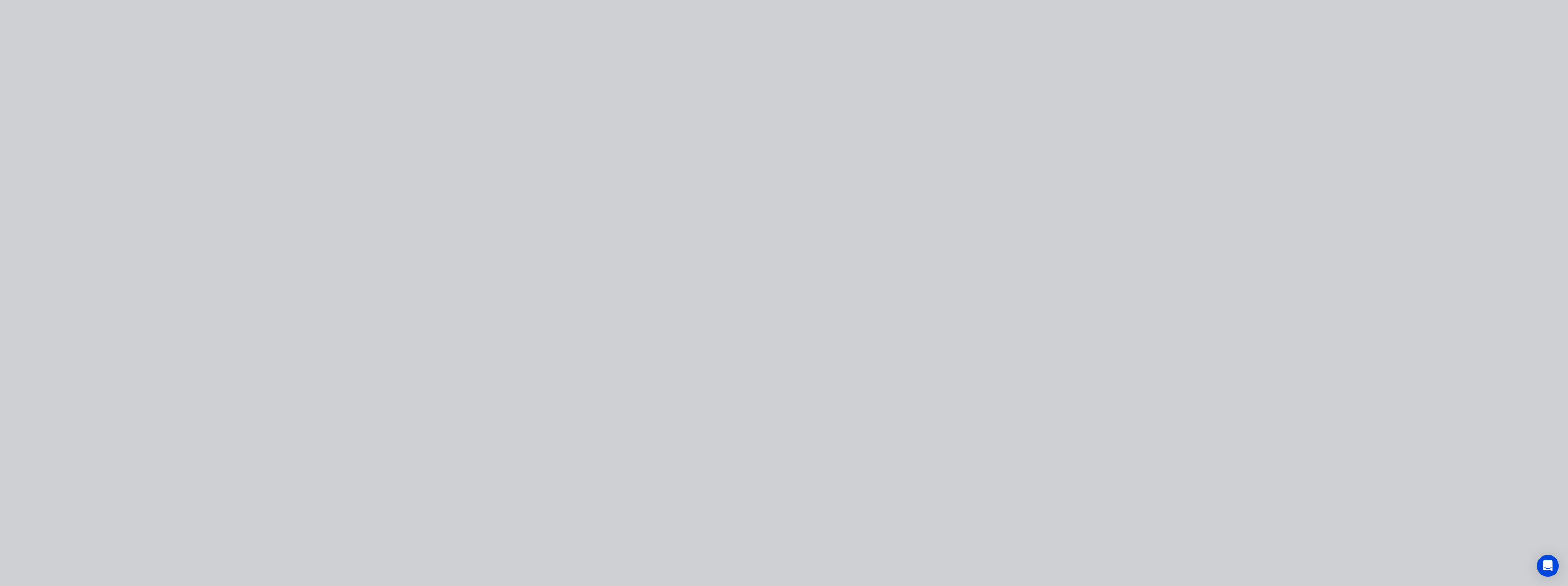
type input "$1.54"
type input "29.87"
type input "$2.00"
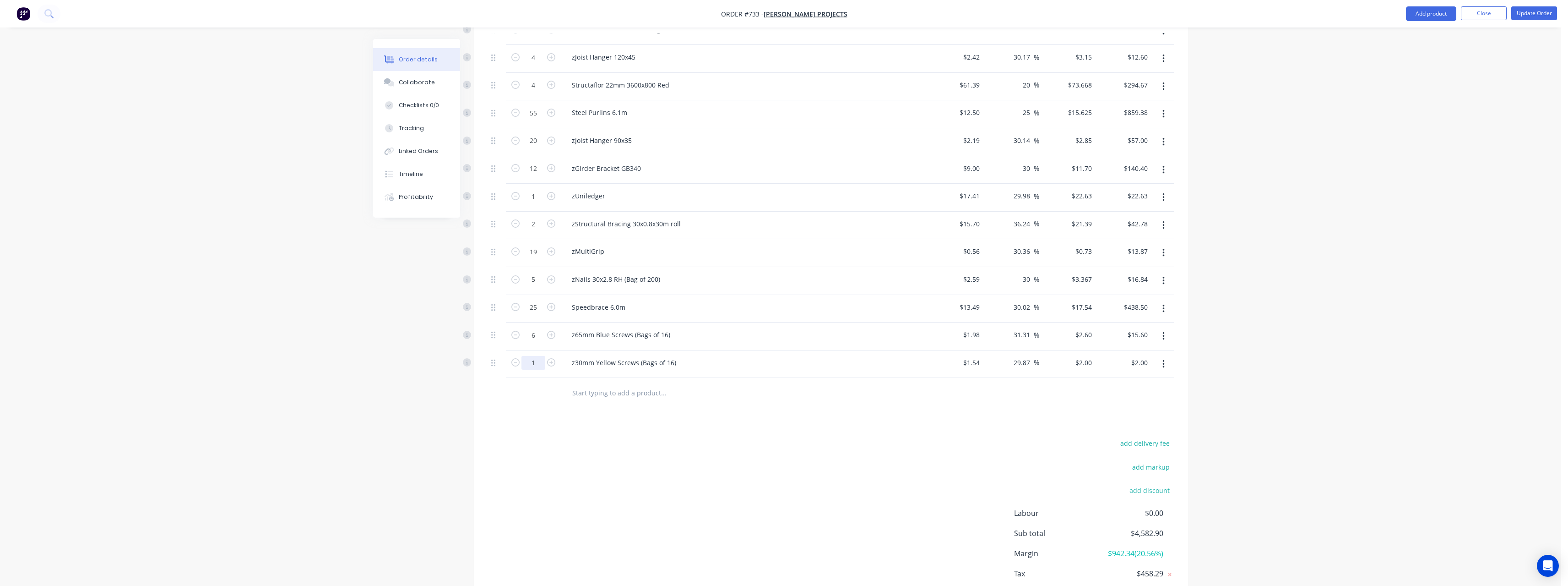
click at [534, 362] on input "1" at bounding box center [533, 363] width 23 height 14
type input "8"
type input "$16.00"
click at [617, 391] on input "text" at bounding box center [664, 393] width 183 height 18
click at [1538, 12] on button "Update Order" at bounding box center [1534, 13] width 45 height 14
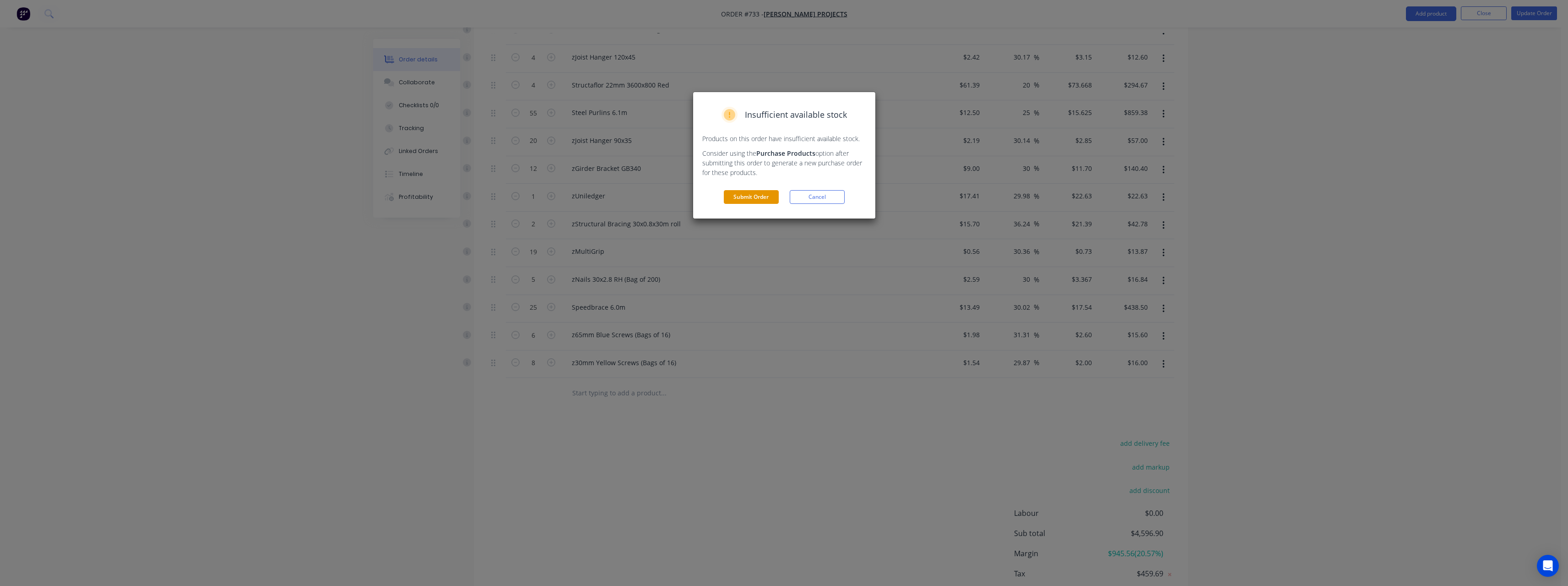
click at [763, 195] on button "Submit Order" at bounding box center [751, 197] width 55 height 14
click at [753, 214] on button "Submit" at bounding box center [751, 215] width 55 height 14
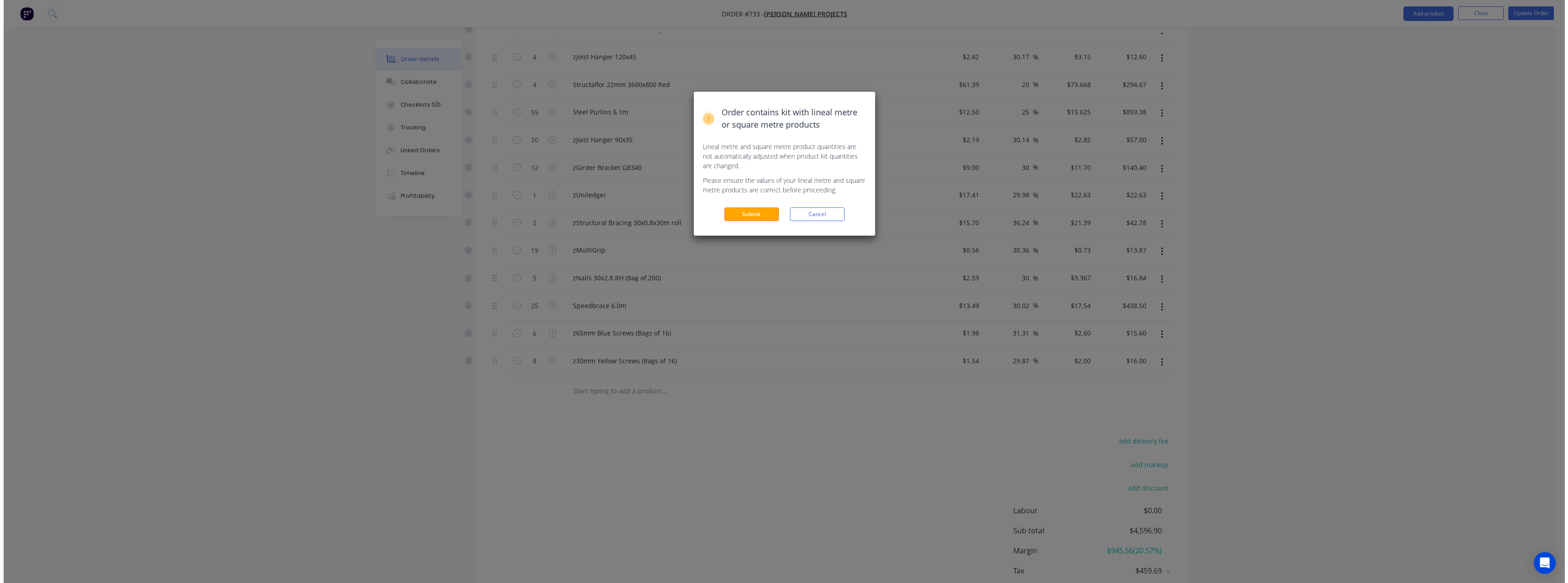
scroll to position [0, 0]
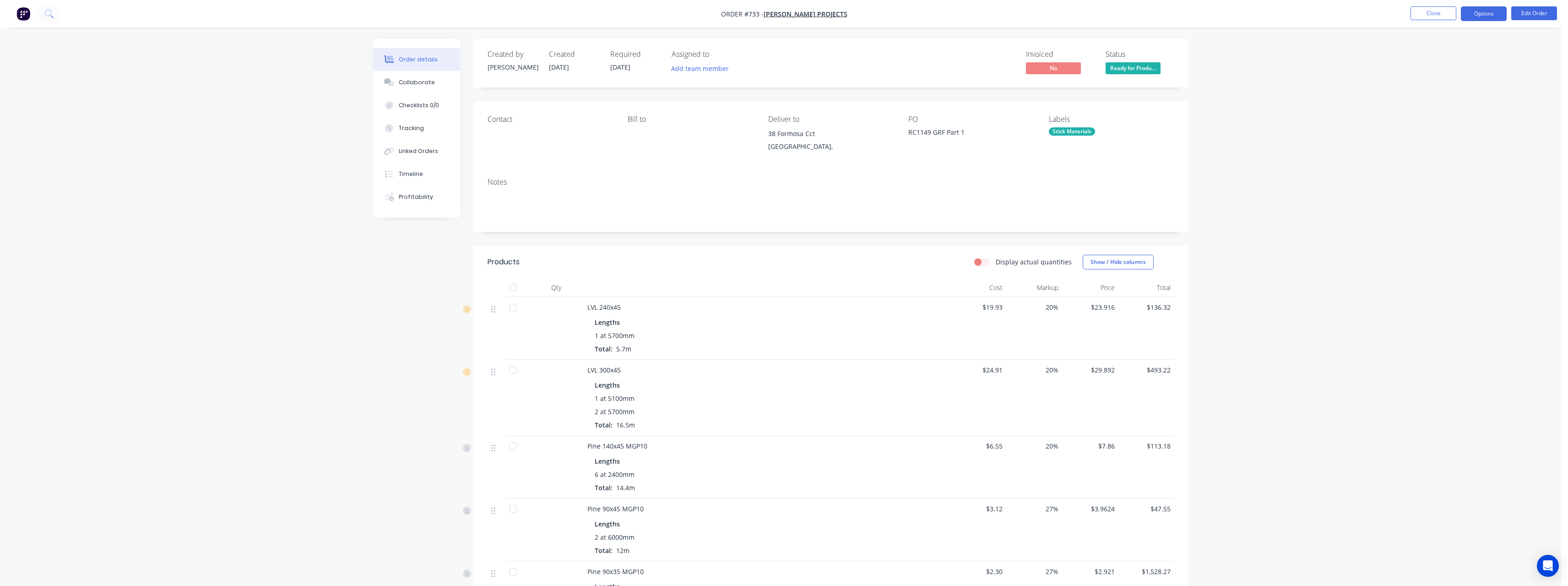
click at [1476, 16] on button "Options" at bounding box center [1484, 13] width 45 height 14
click at [1465, 106] on div "Work Order" at bounding box center [1456, 111] width 84 height 14
click at [1454, 77] on div "With pricing" at bounding box center [1456, 74] width 84 height 14
click at [1446, 16] on button "Close" at bounding box center [1433, 13] width 45 height 14
